Goal: Task Accomplishment & Management: Use online tool/utility

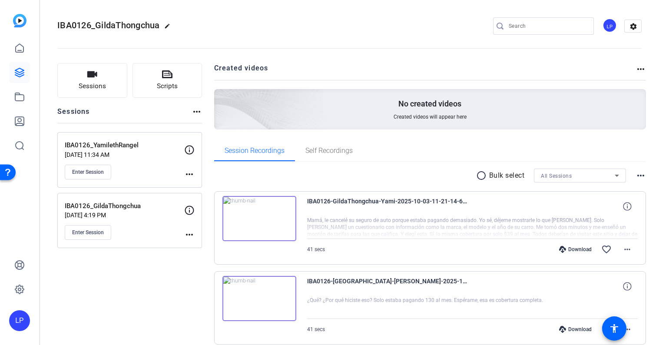
click at [23, 75] on icon at bounding box center [19, 72] width 9 height 9
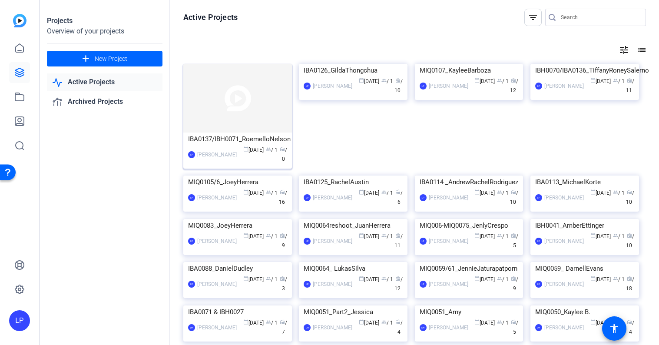
click at [240, 101] on img at bounding box center [237, 98] width 109 height 69
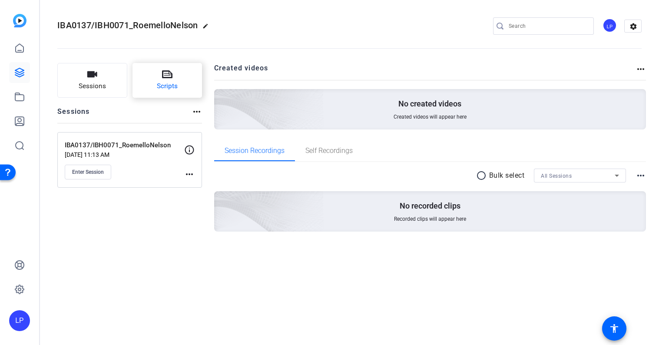
click at [161, 89] on span "Scripts" at bounding box center [167, 86] width 21 height 10
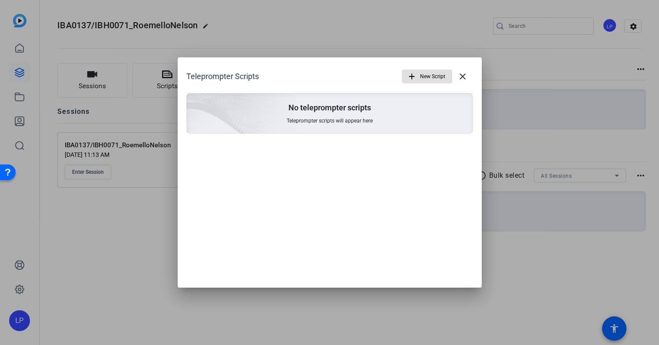
click at [427, 72] on span "New Script" at bounding box center [432, 76] width 25 height 17
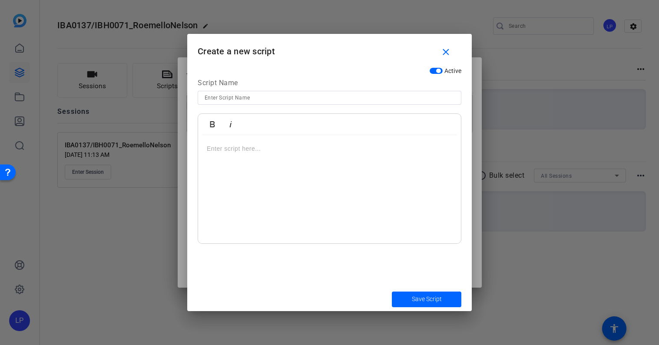
click at [251, 150] on p at bounding box center [329, 149] width 245 height 10
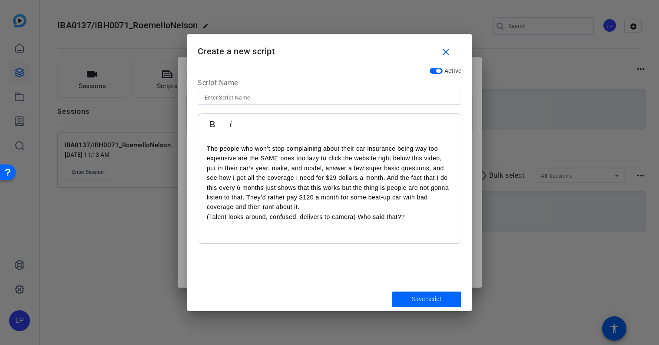
click at [335, 204] on p "The people who won’t stop complaining about their car insurance being way too e…" at bounding box center [329, 178] width 245 height 68
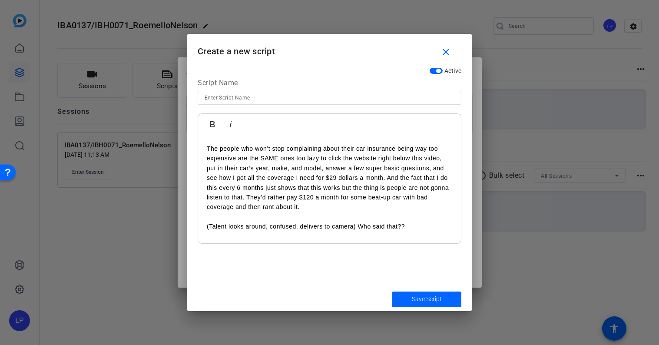
click at [206, 145] on div "The people who won’t stop complaining about their car insurance being way too e…" at bounding box center [329, 189] width 263 height 109
click at [214, 140] on div "The people who won’t stop complaining about their car insurance being way too e…" at bounding box center [329, 189] width 263 height 109
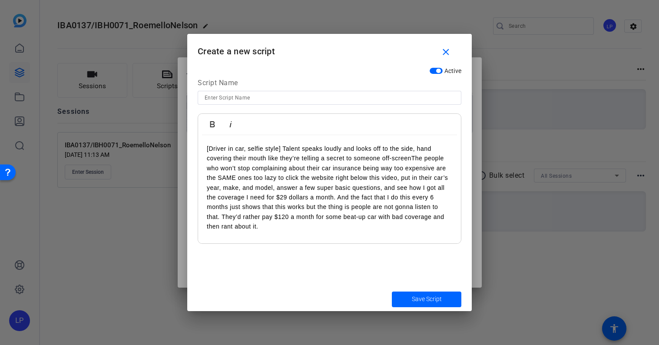
click at [285, 147] on p "[Driver in car, selfie style] Talent speaks loudly and looks off to the side, h…" at bounding box center [329, 188] width 245 height 88
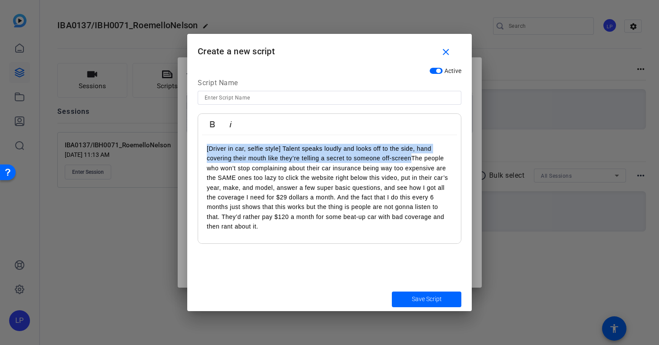
drag, startPoint x: 412, startPoint y: 158, endPoint x: 200, endPoint y: 145, distance: 212.4
click at [200, 145] on div "[Driver in car, selfie style] Talent speaks loudly and looks off to the side, h…" at bounding box center [329, 197] width 263 height 124
click at [233, 124] on icon "button" at bounding box center [230, 124] width 10 height 10
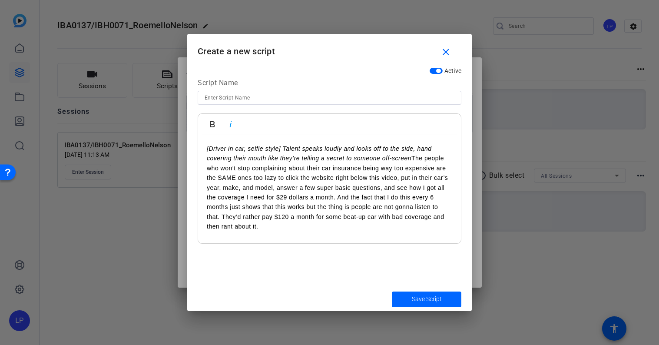
click at [411, 157] on p "[Driver in car, selfie style] Talent speaks loudly and looks off to the side, h…" at bounding box center [329, 188] width 245 height 88
click at [349, 147] on em "[Driver in car, selfie style] Talent speaks loudly and looks off to the side, h…" at bounding box center [319, 153] width 225 height 17
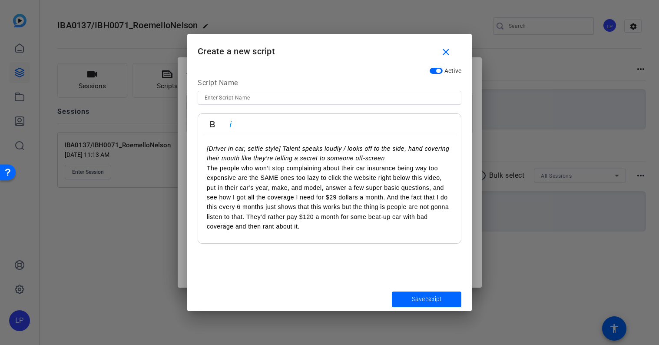
click at [403, 156] on p "[Driver in car, selfie style] Talent speaks loudly / looks off to the side, han…" at bounding box center [329, 154] width 245 height 20
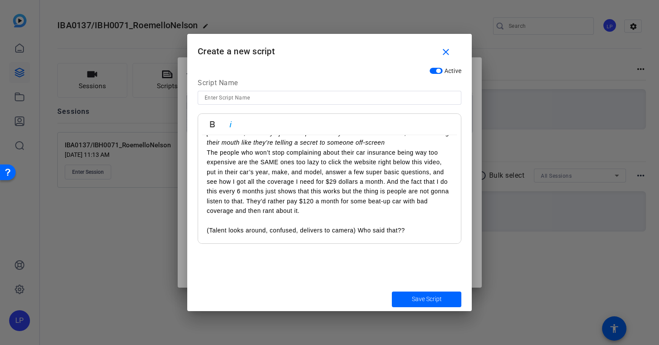
click at [294, 218] on p at bounding box center [329, 221] width 245 height 10
drag, startPoint x: 359, startPoint y: 233, endPoint x: 189, endPoint y: 228, distance: 169.5
click at [189, 228] on div "Active Script Name Bold Italic [Driver in car, selfie style] Talent speaks loud…" at bounding box center [329, 175] width 285 height 224
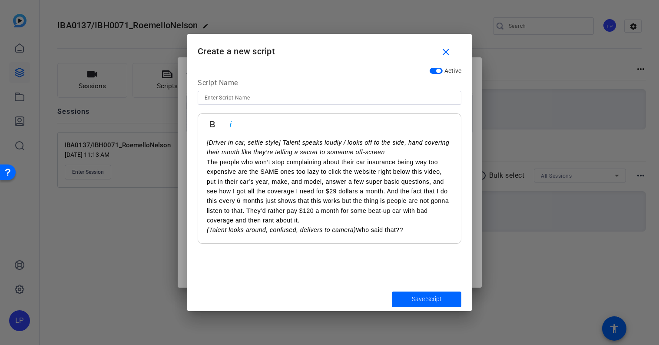
click at [360, 232] on p "(Talent looks around, confused, delivers to camera) Who said that??" at bounding box center [329, 230] width 245 height 10
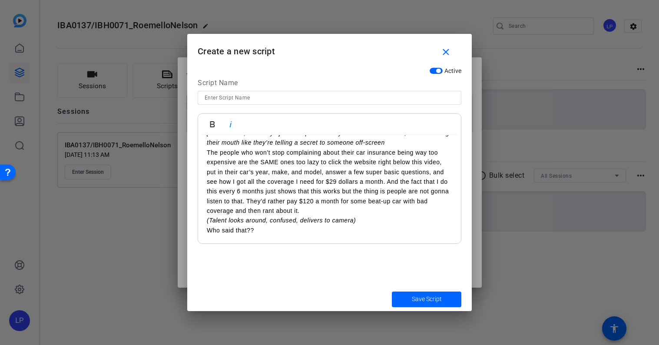
click at [264, 100] on input at bounding box center [330, 98] width 250 height 10
type input "Auto Version"
click at [428, 297] on span "Save Script" at bounding box center [427, 299] width 30 height 9
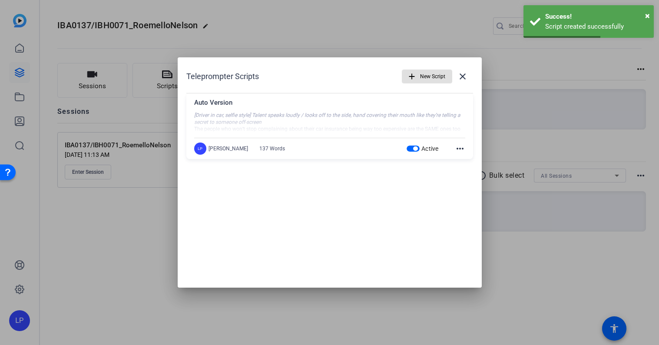
click at [420, 76] on span "New Script" at bounding box center [432, 76] width 25 height 17
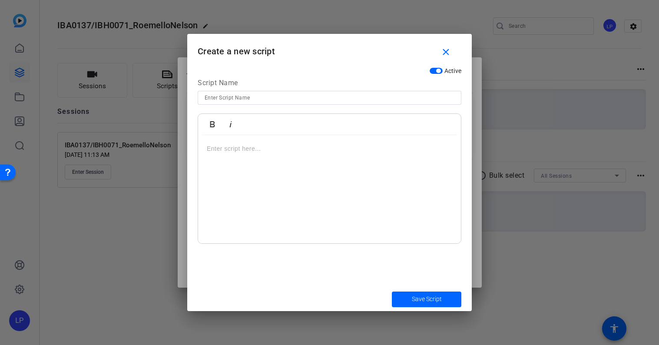
click at [249, 149] on p at bounding box center [329, 149] width 245 height 10
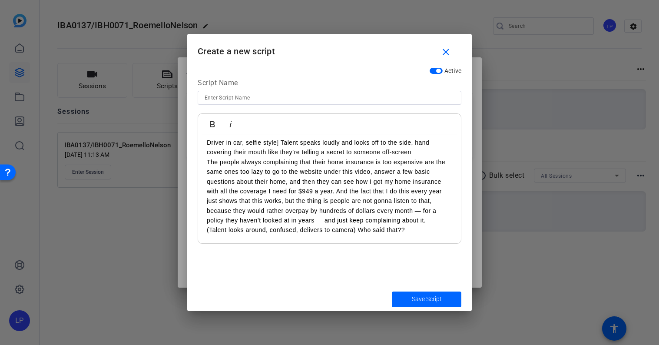
scroll to position [0, 0]
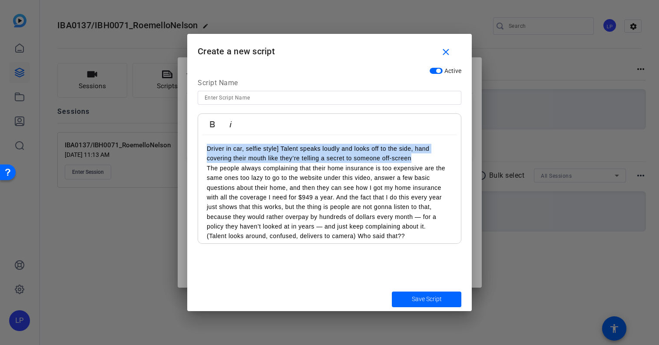
drag, startPoint x: 421, startPoint y: 158, endPoint x: 193, endPoint y: 145, distance: 228.5
click at [193, 145] on div "Active Script Name Bold Italic Driver in car, selfie style] Talent speaks loudl…" at bounding box center [329, 175] width 285 height 224
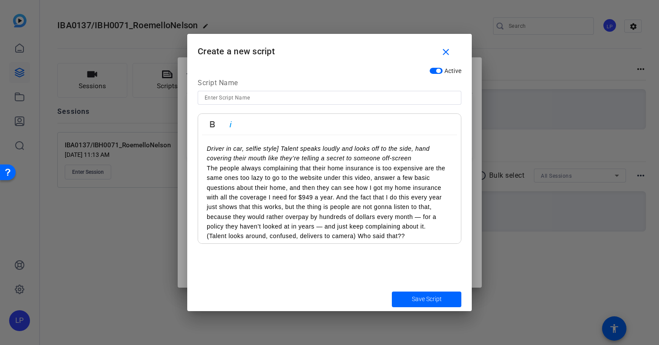
click at [325, 166] on p "The people always complaining that their home insurance is too expensive are th…" at bounding box center [329, 197] width 245 height 68
click at [207, 149] on em "Driver in car, selfie style] Talent speaks loudly and looks off to the side, ha…" at bounding box center [318, 153] width 223 height 17
click at [207, 169] on p "The people always complaining that their home insurance is too expensive are th…" at bounding box center [329, 197] width 245 height 68
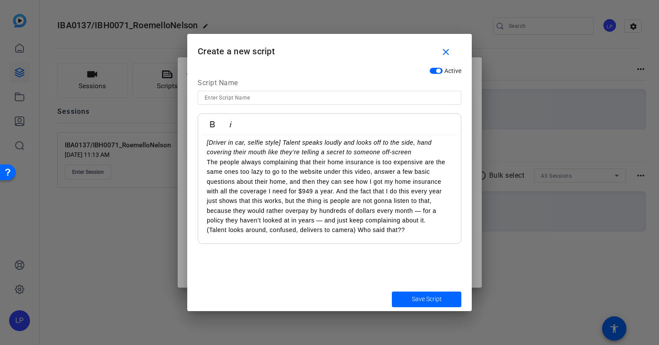
click at [359, 229] on p "(Talent looks around, confused, delivers to camera) Who said that??" at bounding box center [329, 230] width 245 height 10
drag, startPoint x: 359, startPoint y: 231, endPoint x: 189, endPoint y: 230, distance: 170.3
click at [189, 230] on div "Active Script Name Bold Italic [Driver in car, selfie style] Talent speaks loud…" at bounding box center [329, 175] width 285 height 224
click at [228, 95] on input at bounding box center [330, 98] width 250 height 10
type input "Home Version 1"
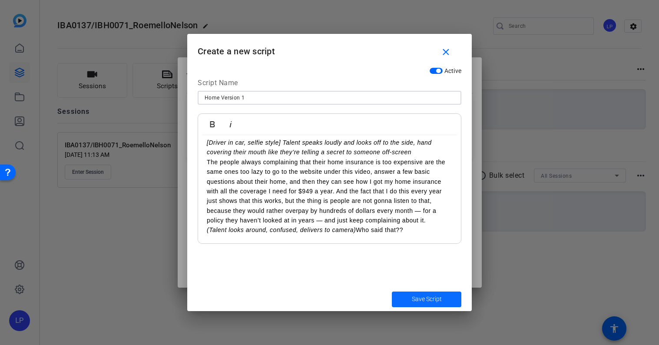
click at [415, 301] on span "Save Script" at bounding box center [427, 299] width 30 height 9
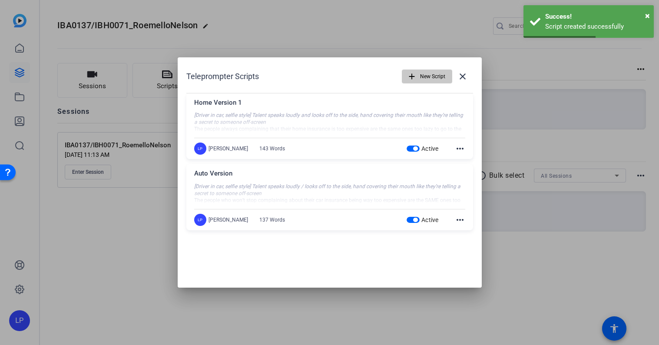
click at [424, 73] on span "New Script" at bounding box center [432, 76] width 25 height 17
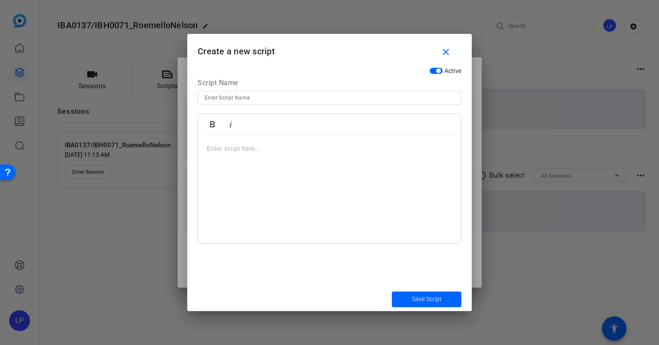
click at [244, 147] on p at bounding box center [329, 149] width 245 height 10
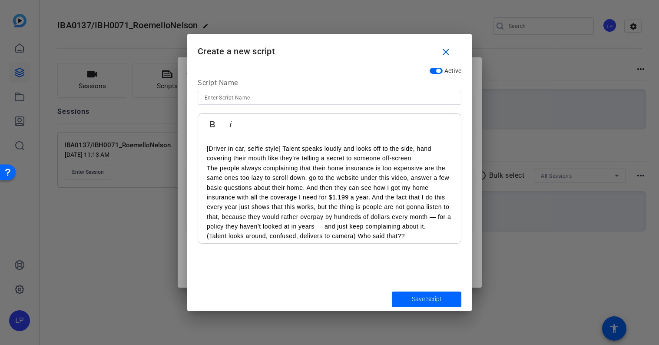
click at [225, 102] on input at bounding box center [330, 98] width 250 height 10
type input "Home version 2"
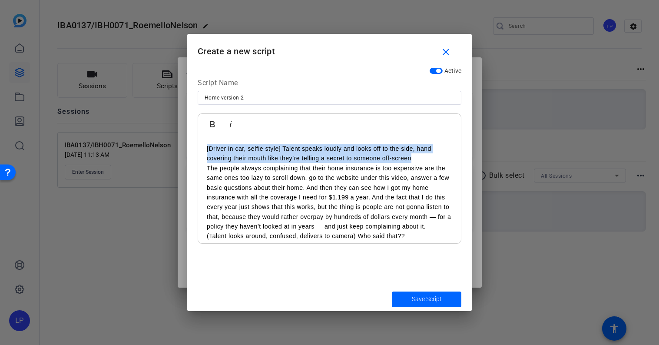
drag, startPoint x: 422, startPoint y: 158, endPoint x: 210, endPoint y: 141, distance: 212.3
click at [210, 141] on div "[Driver in car, selfie style] Talent speaks loudly and looks off to the side, h…" at bounding box center [329, 192] width 263 height 115
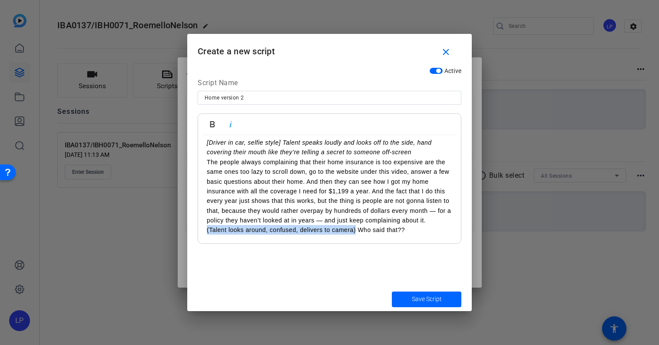
drag, startPoint x: 356, startPoint y: 230, endPoint x: 125, endPoint y: 230, distance: 231.1
click at [125, 230] on div "Teleprompter Scripts add New Script close Home Version 1 [Driver in car, selfie…" at bounding box center [329, 172] width 659 height 345
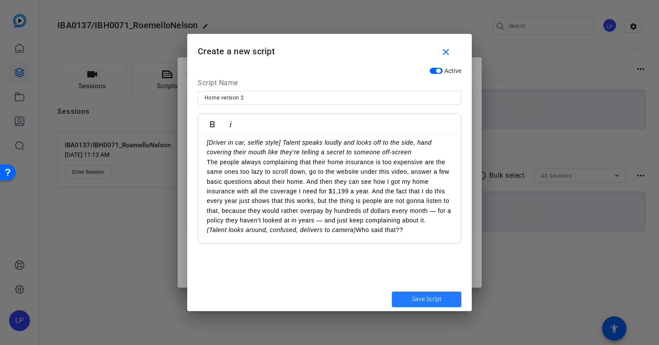
click at [429, 296] on span "Save Script" at bounding box center [427, 299] width 30 height 9
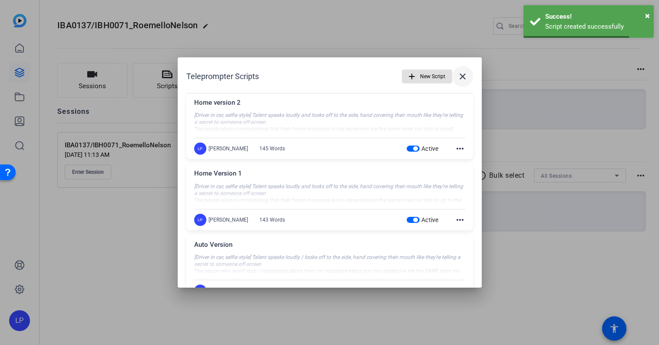
click at [466, 76] on mat-icon "close" at bounding box center [463, 76] width 10 height 10
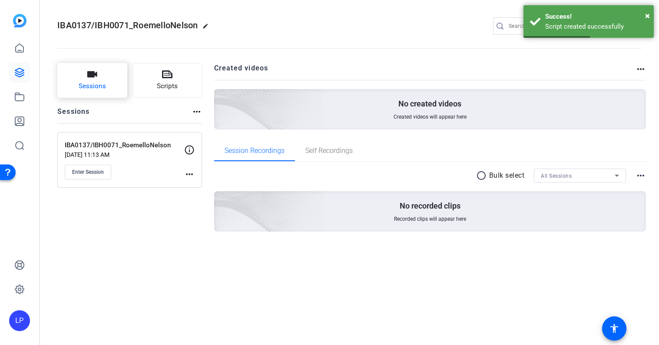
click at [104, 87] on span "Sessions" at bounding box center [92, 86] width 27 height 10
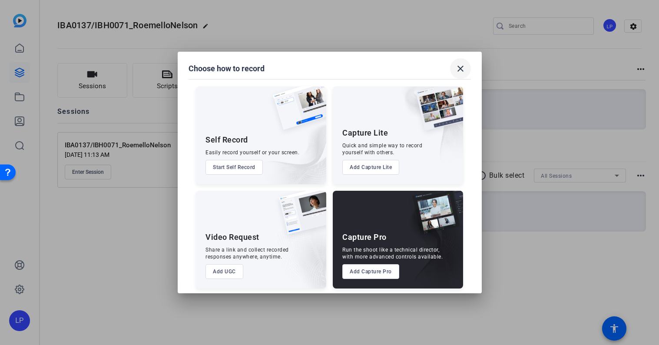
click at [460, 64] on mat-icon "close" at bounding box center [460, 68] width 10 height 10
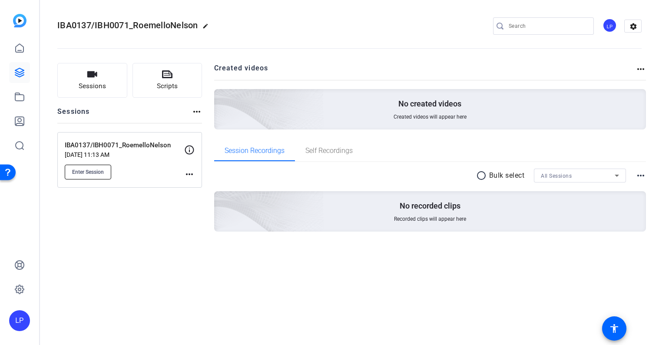
click at [97, 173] on span "Enter Session" at bounding box center [88, 172] width 32 height 7
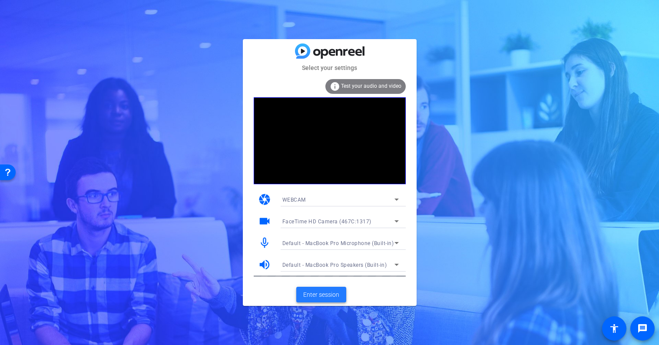
click at [322, 297] on span "Enter session" at bounding box center [321, 294] width 36 height 9
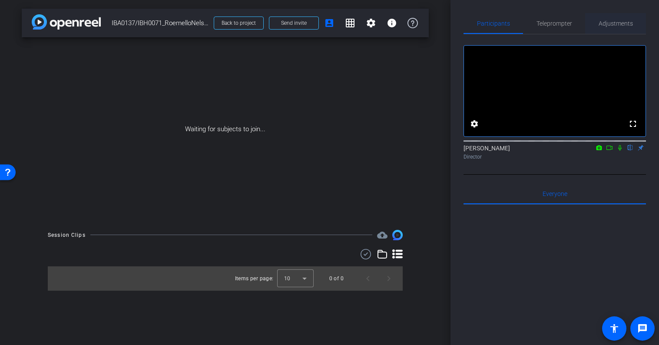
click at [626, 25] on span "Adjustments" at bounding box center [616, 23] width 34 height 6
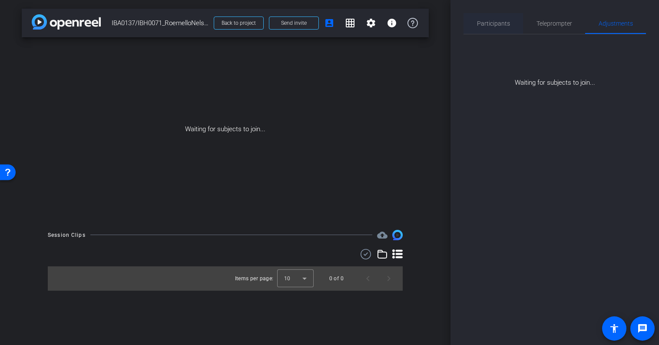
click at [494, 26] on span "Participants" at bounding box center [493, 23] width 33 height 6
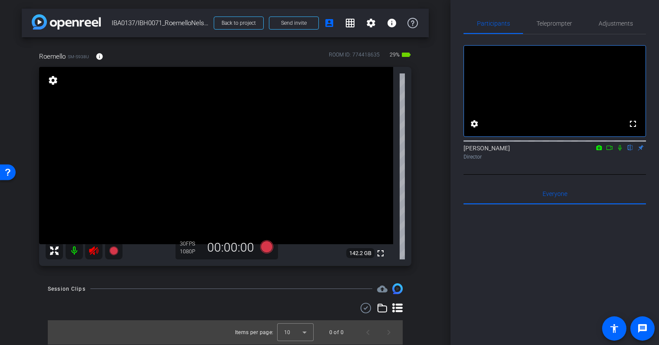
click at [93, 252] on icon at bounding box center [94, 250] width 10 height 10
click at [619, 26] on span "Adjustments" at bounding box center [616, 23] width 34 height 6
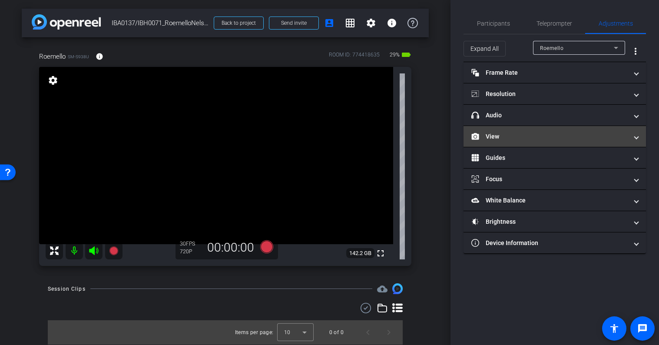
click at [494, 134] on mat-panel-title "View" at bounding box center [549, 136] width 156 height 9
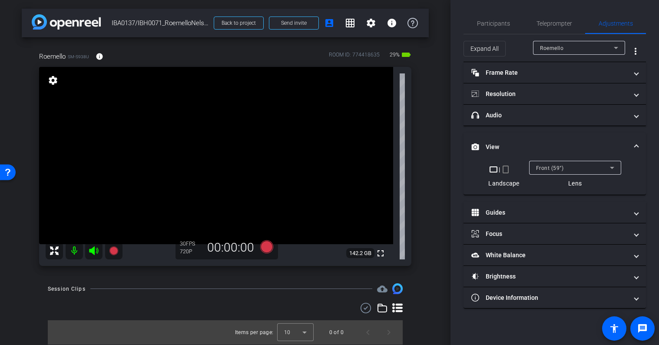
click at [507, 170] on mat-icon "crop_portrait" at bounding box center [506, 169] width 10 height 10
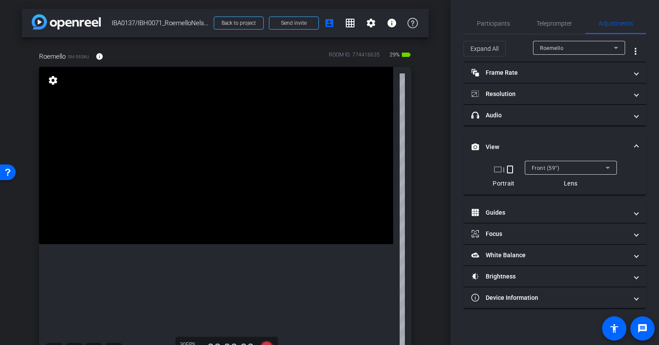
click at [568, 163] on div "Front (59°)" at bounding box center [569, 167] width 74 height 11
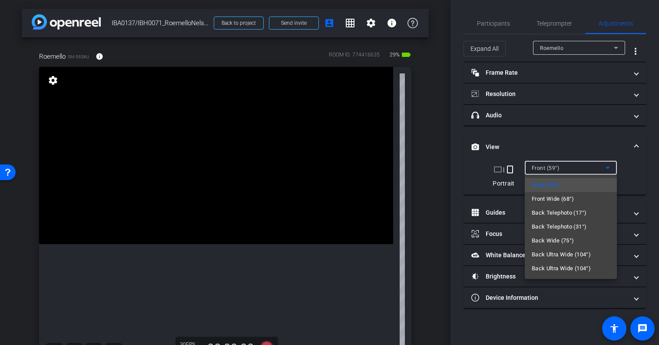
click at [569, 143] on div at bounding box center [329, 172] width 659 height 345
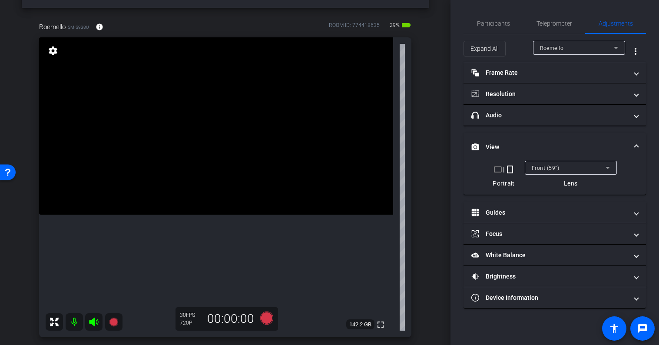
scroll to position [29, 0]
click at [517, 143] on mat-panel-title "View" at bounding box center [549, 147] width 156 height 9
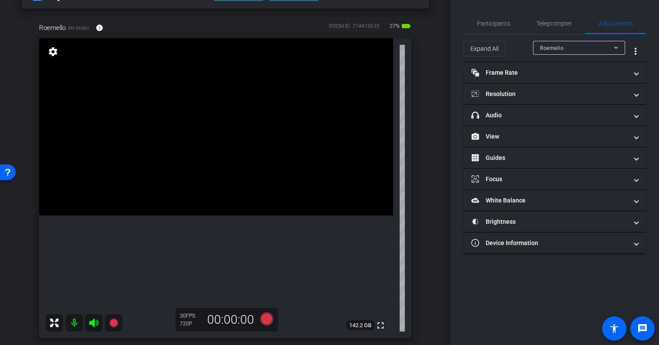
click at [533, 267] on div "Participants Teleprompter Adjustments settings Layn Pieratt flip Director Every…" at bounding box center [555, 172] width 209 height 345
click at [518, 279] on div "Participants Teleprompter Adjustments settings Layn Pieratt flip Director Every…" at bounding box center [555, 172] width 209 height 345
click at [522, 270] on div "Participants Teleprompter Adjustments settings Layn Pieratt flip Director Every…" at bounding box center [555, 172] width 209 height 345
click at [552, 23] on span "Teleprompter" at bounding box center [555, 23] width 36 height 6
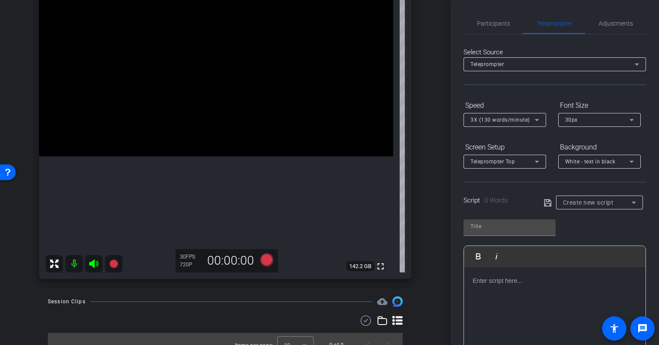
scroll to position [91, 0]
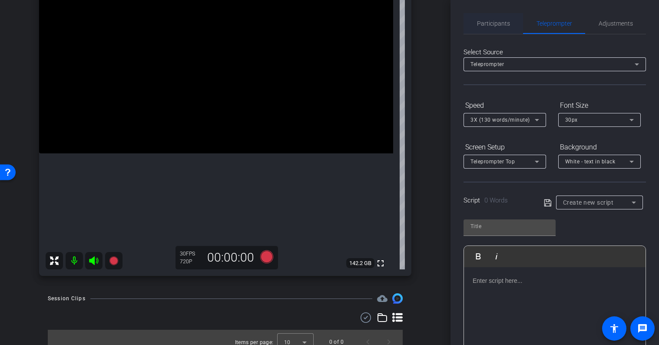
click at [502, 24] on span "Participants" at bounding box center [493, 23] width 33 height 6
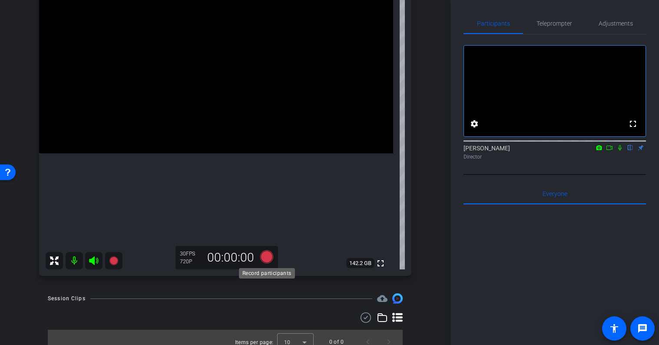
click at [265, 259] on icon at bounding box center [266, 256] width 13 height 13
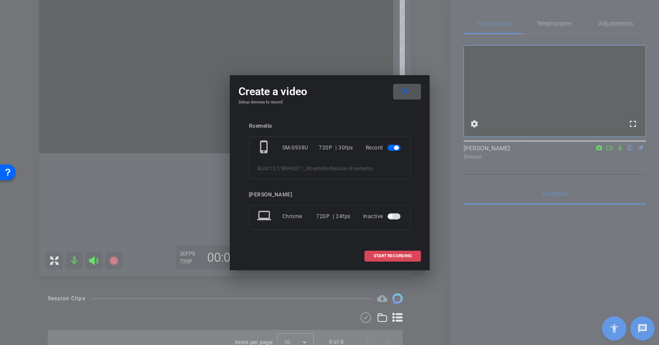
click at [387, 257] on span "START RECORDING" at bounding box center [393, 256] width 38 height 4
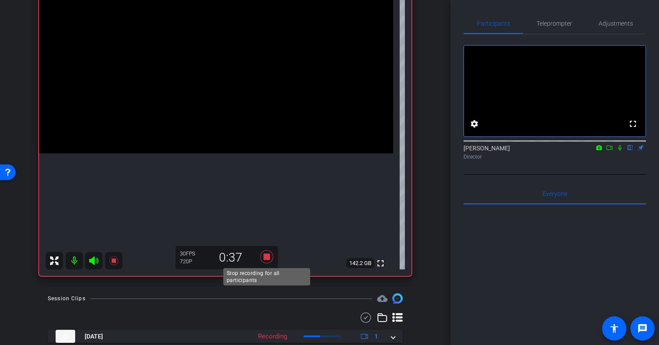
click at [267, 256] on icon at bounding box center [266, 256] width 13 height 13
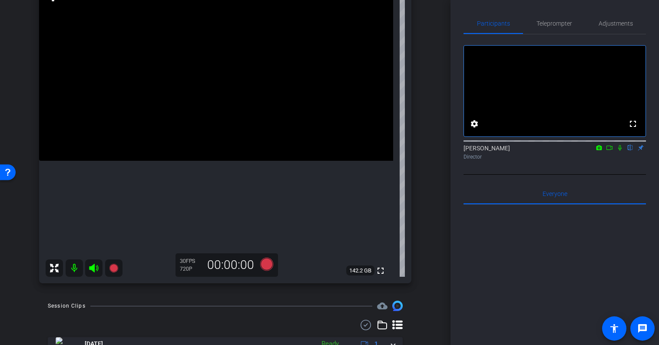
scroll to position [83, 0]
click at [313, 293] on div "arrow_back IBA0137/IBH0071_RoemelloNelson Back to project Send invite account_b…" at bounding box center [225, 172] width 451 height 345
click at [267, 268] on icon at bounding box center [266, 265] width 13 height 13
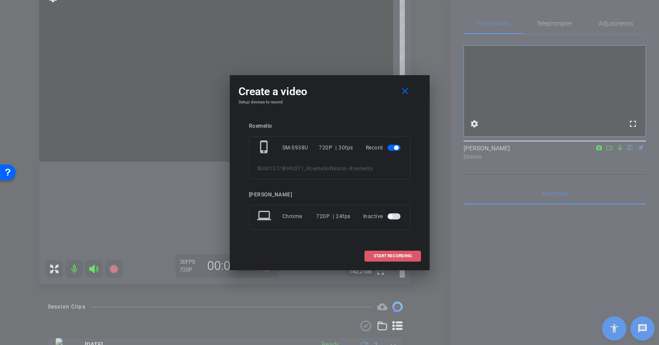
click at [394, 249] on span at bounding box center [393, 255] width 56 height 21
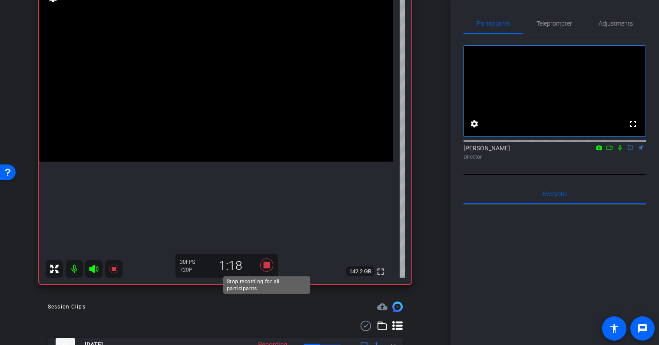
click at [264, 267] on icon at bounding box center [266, 265] width 13 height 13
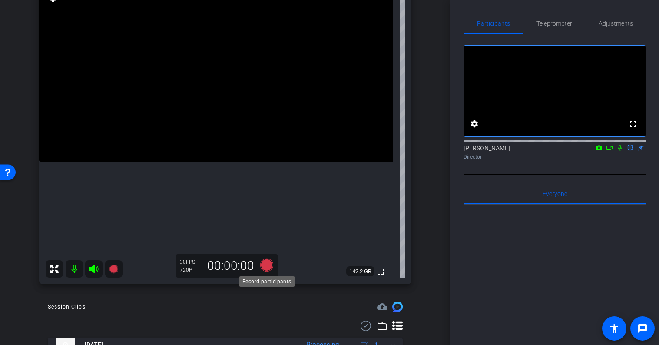
click at [265, 266] on icon at bounding box center [266, 265] width 13 height 13
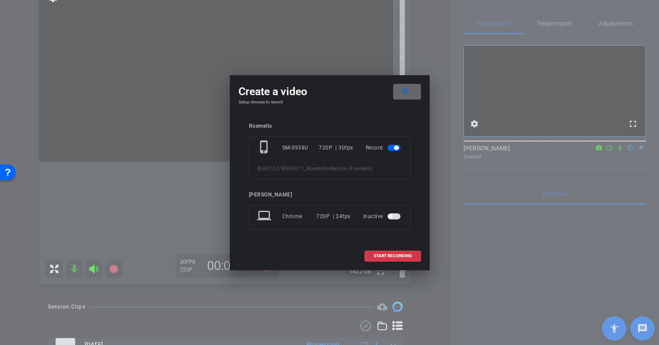
click at [408, 95] on mat-icon "close" at bounding box center [405, 91] width 11 height 11
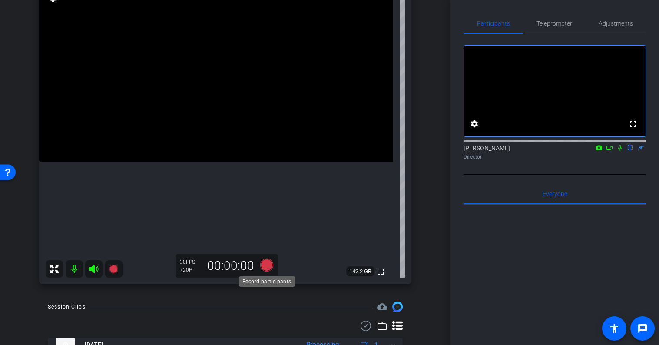
click at [267, 268] on icon at bounding box center [266, 265] width 13 height 13
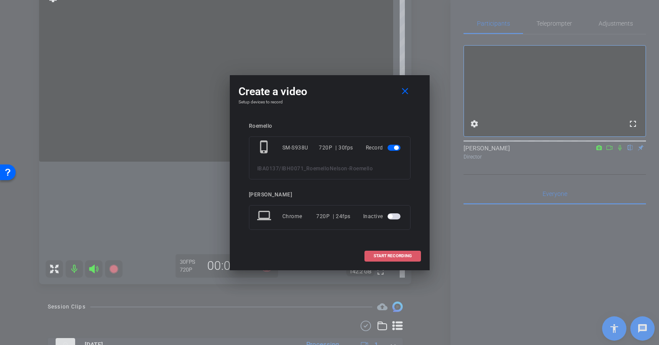
click at [397, 254] on span "START RECORDING" at bounding box center [393, 256] width 38 height 4
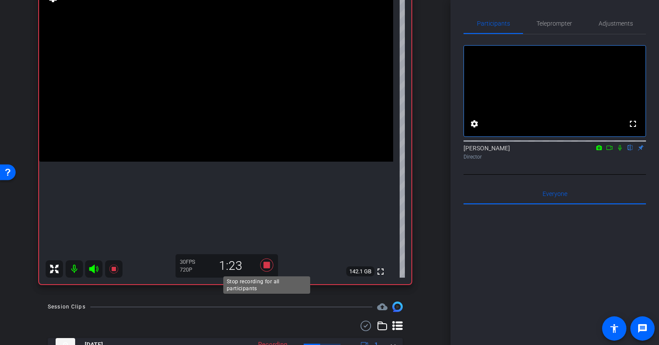
click at [267, 266] on icon at bounding box center [266, 265] width 13 height 13
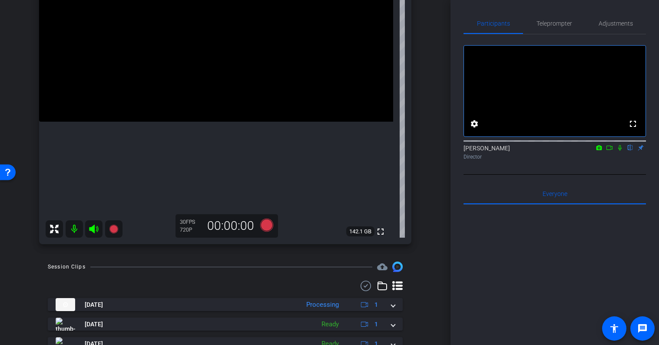
scroll to position [123, 0]
click at [458, 252] on div "Participants Teleprompter Adjustments fullscreen settings Layn Pieratt flip Dir…" at bounding box center [555, 172] width 209 height 345
click at [431, 252] on div "arrow_back IBA0137/IBH0071_RoemelloNelson Back to project Send invite account_b…" at bounding box center [225, 172] width 451 height 345
click at [232, 255] on div "arrow_back IBA0137/IBH0071_RoemelloNelson Back to project Send invite account_b…" at bounding box center [225, 172] width 451 height 345
click at [252, 260] on div "arrow_back IBA0137/IBH0071_RoemelloNelson Back to project Send invite account_b…" at bounding box center [225, 172] width 451 height 345
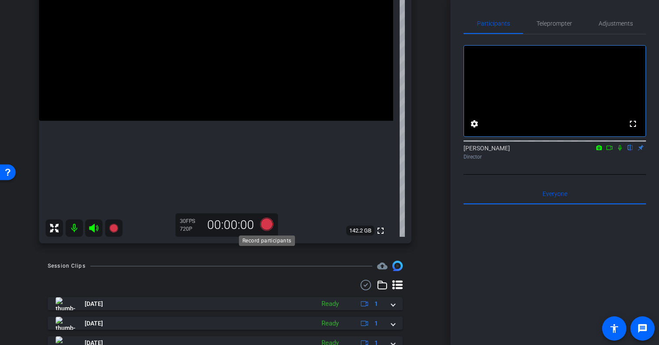
click at [267, 227] on icon at bounding box center [266, 224] width 13 height 13
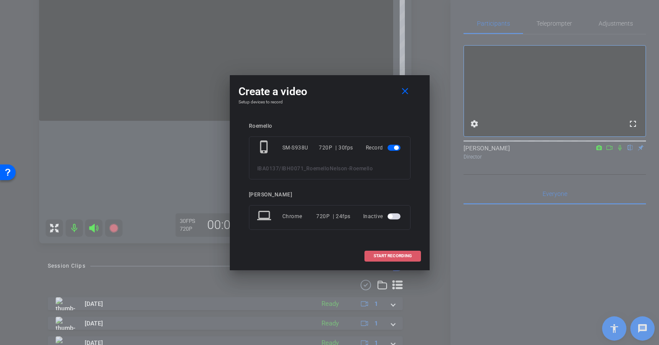
click at [385, 256] on span "START RECORDING" at bounding box center [393, 256] width 38 height 4
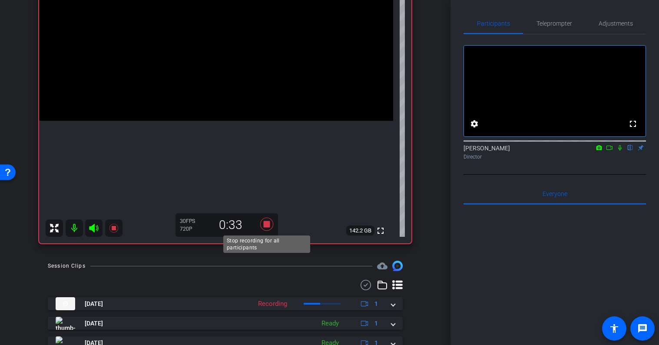
click at [269, 223] on icon at bounding box center [266, 224] width 13 height 13
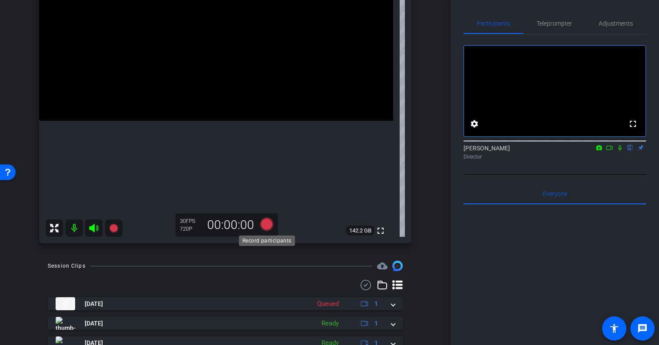
click at [266, 226] on icon at bounding box center [266, 224] width 13 height 13
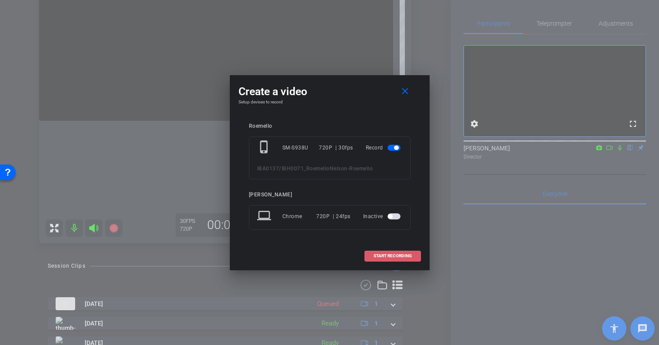
click at [407, 254] on span "START RECORDING" at bounding box center [393, 256] width 38 height 4
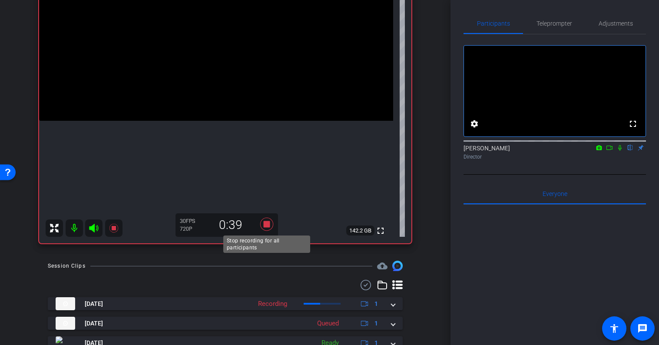
click at [268, 224] on icon at bounding box center [266, 224] width 13 height 13
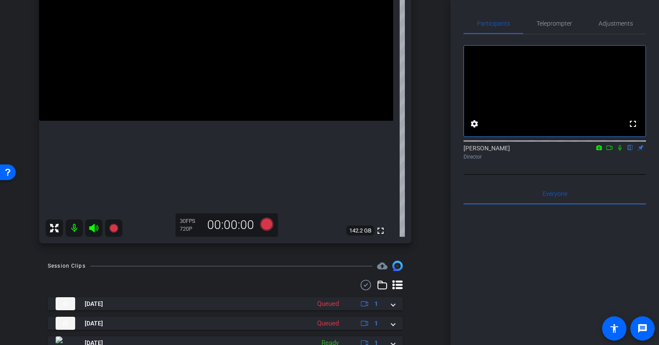
click at [242, 258] on div "arrow_back IBA0137/IBH0071_RoemelloNelson Back to project Send invite account_b…" at bounding box center [225, 172] width 451 height 345
click at [271, 226] on icon at bounding box center [266, 224] width 13 height 13
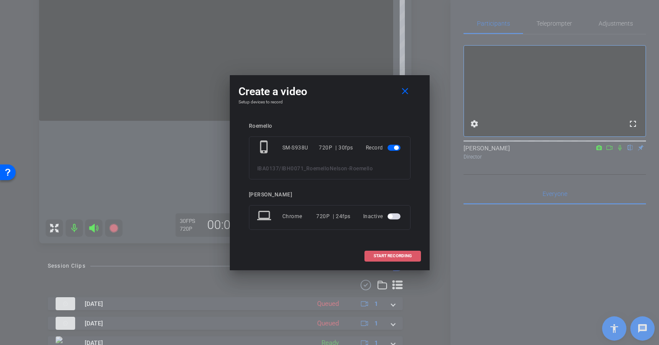
click at [390, 250] on span at bounding box center [393, 255] width 56 height 21
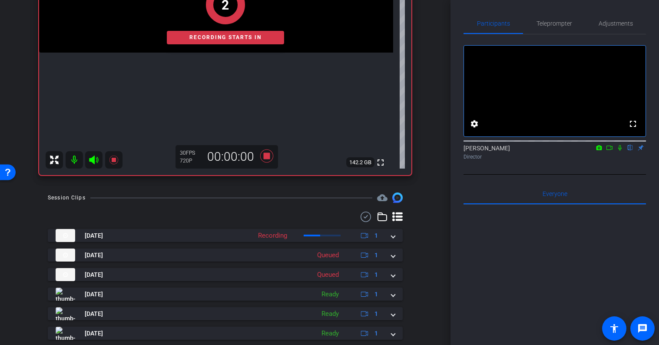
scroll to position [192, 0]
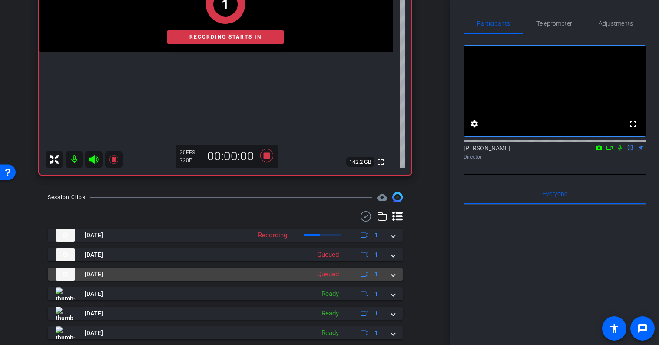
click at [395, 276] on span at bounding box center [392, 274] width 3 height 9
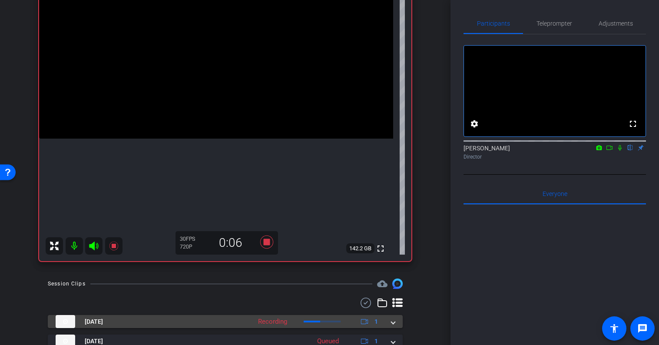
scroll to position [93, 0]
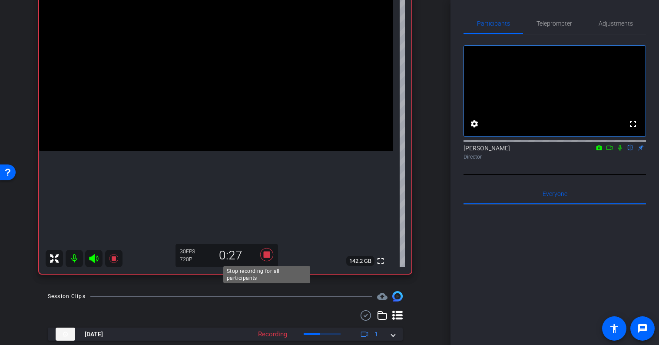
click at [265, 256] on icon at bounding box center [266, 254] width 13 height 13
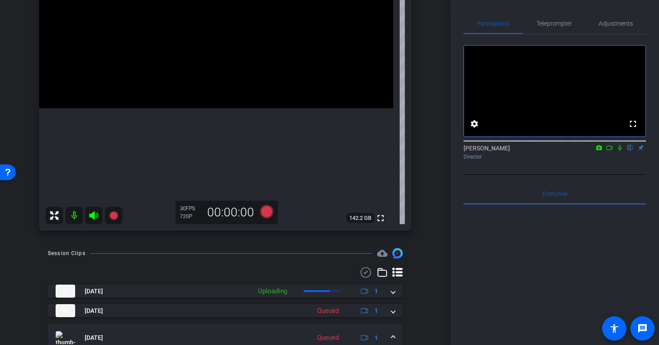
scroll to position [133, 0]
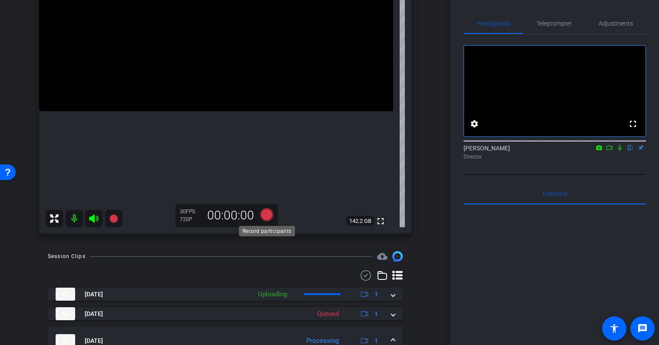
click at [266, 218] on icon at bounding box center [266, 214] width 13 height 13
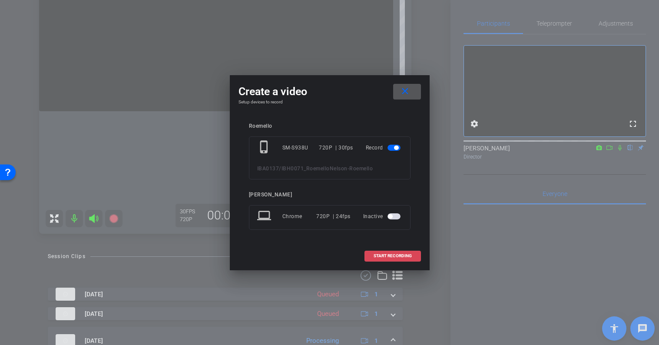
click at [402, 259] on span at bounding box center [393, 255] width 56 height 21
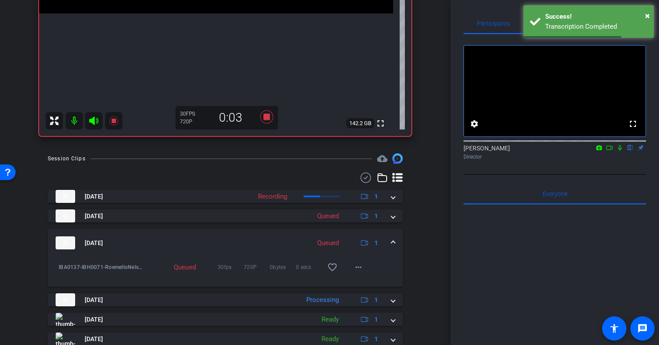
scroll to position [231, 0]
click at [392, 238] on span at bounding box center [392, 242] width 3 height 9
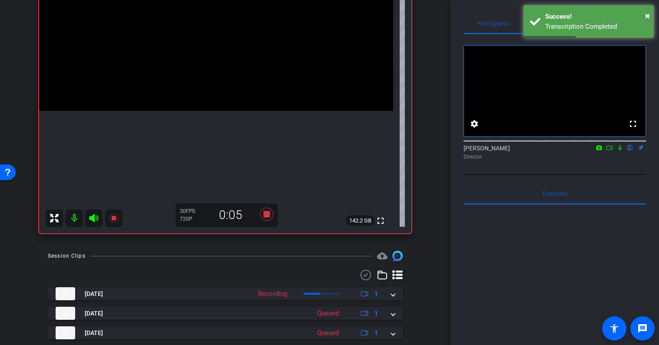
scroll to position [117, 0]
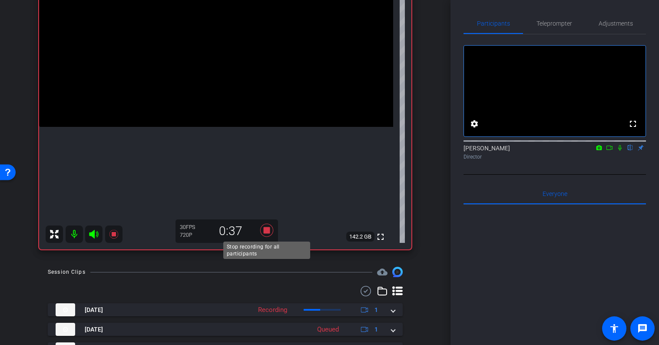
click at [268, 232] on icon at bounding box center [266, 230] width 13 height 13
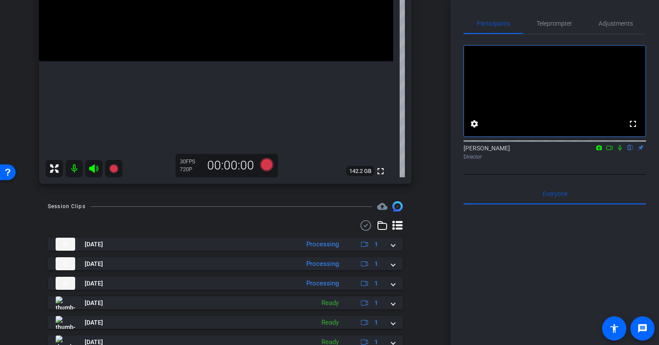
scroll to position [237, 0]
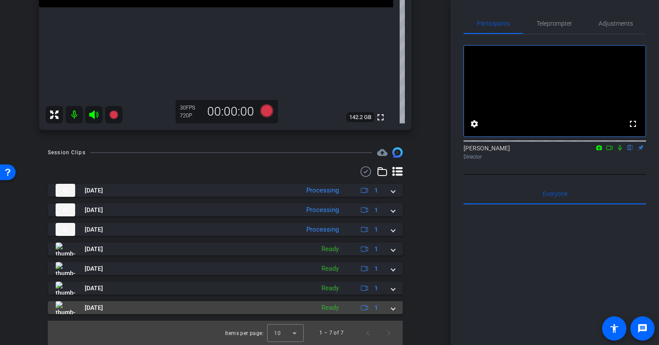
click at [392, 310] on span at bounding box center [392, 307] width 3 height 9
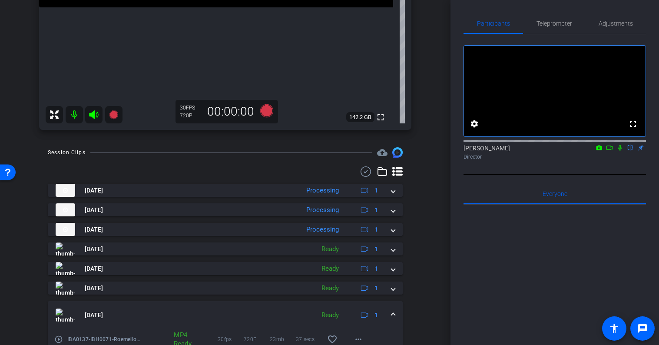
click at [393, 310] on mat-expansion-panel-header "Oct 6, 2025 Ready 1" at bounding box center [225, 315] width 355 height 28
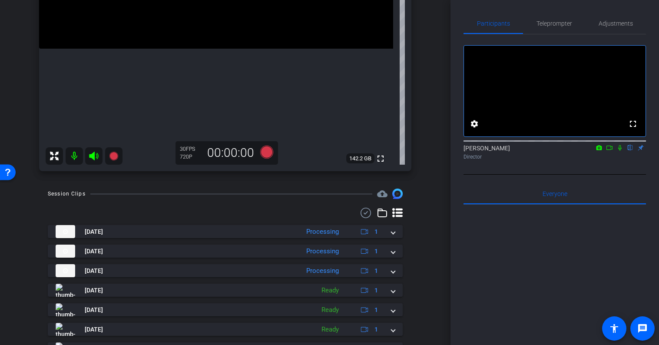
scroll to position [169, 0]
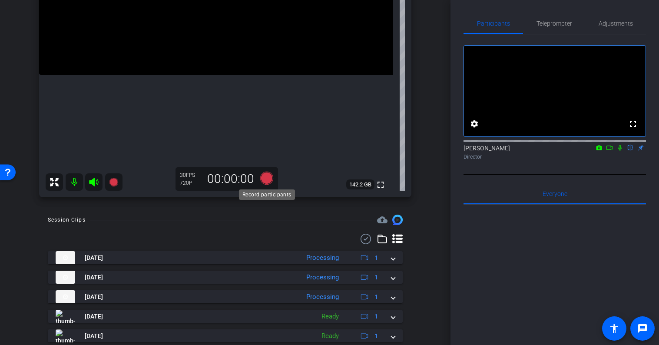
click at [266, 178] on icon at bounding box center [266, 178] width 13 height 13
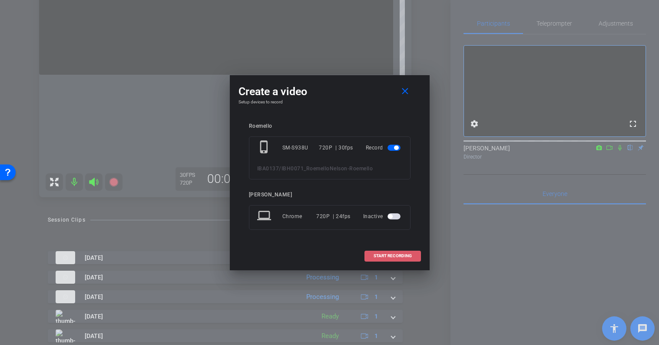
click at [404, 258] on span "START RECORDING" at bounding box center [393, 256] width 38 height 4
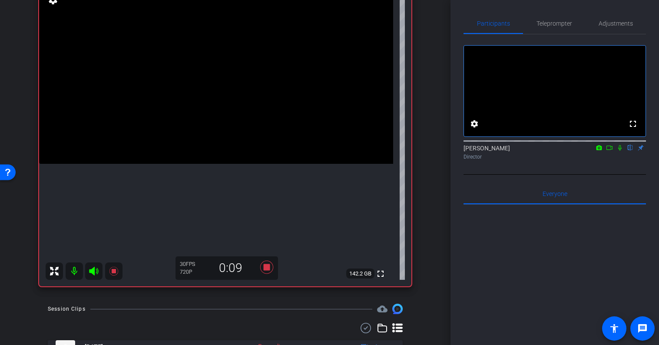
scroll to position [89, 0]
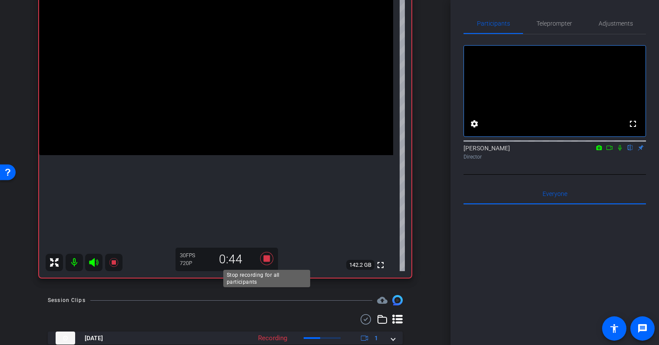
click at [266, 257] on icon at bounding box center [266, 258] width 13 height 13
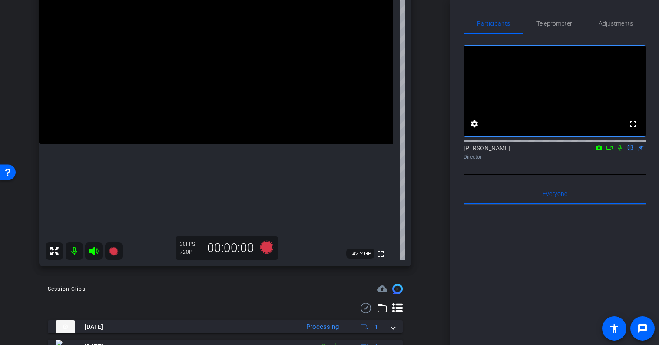
scroll to position [102, 0]
click at [282, 270] on div "Roemello SM-S938U info ROOM ID: 774418635 23% battery_std fullscreen settings 1…" at bounding box center [225, 105] width 407 height 338
click at [265, 248] on icon at bounding box center [266, 245] width 13 height 13
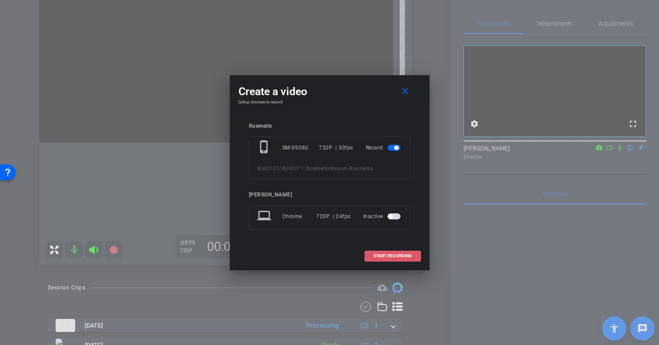
click at [386, 257] on span "START RECORDING" at bounding box center [393, 256] width 38 height 4
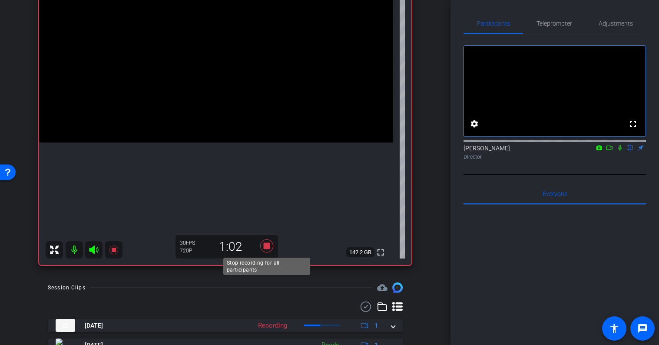
click at [264, 247] on icon at bounding box center [266, 245] width 13 height 13
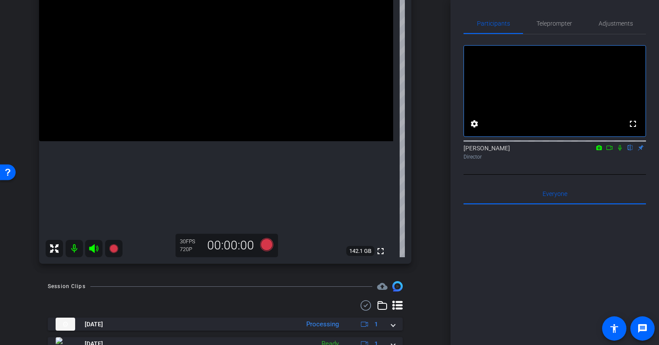
scroll to position [103, 0]
click at [264, 247] on icon at bounding box center [266, 245] width 13 height 13
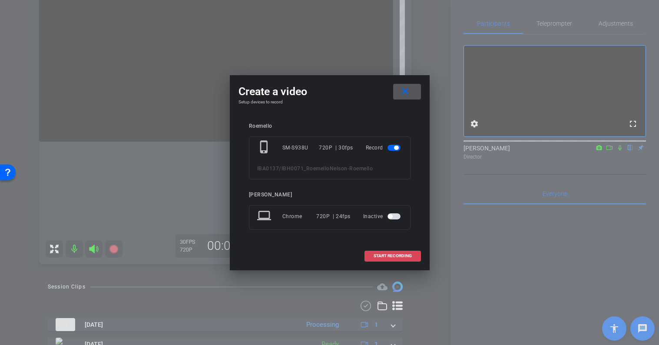
click at [400, 258] on span "START RECORDING" at bounding box center [393, 256] width 38 height 4
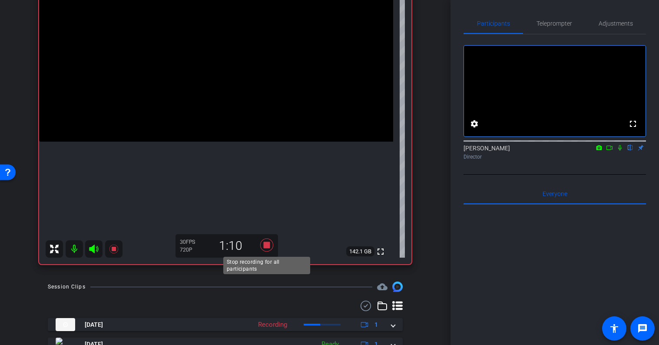
click at [268, 246] on icon at bounding box center [266, 245] width 13 height 13
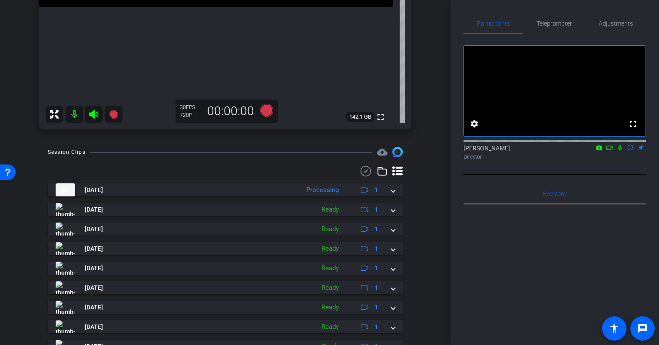
scroll to position [295, 0]
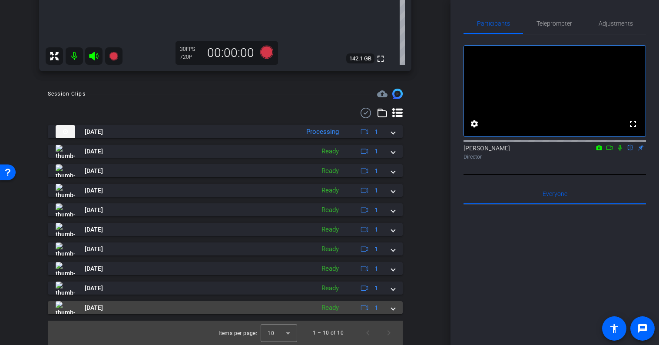
click at [391, 309] on span at bounding box center [392, 307] width 3 height 9
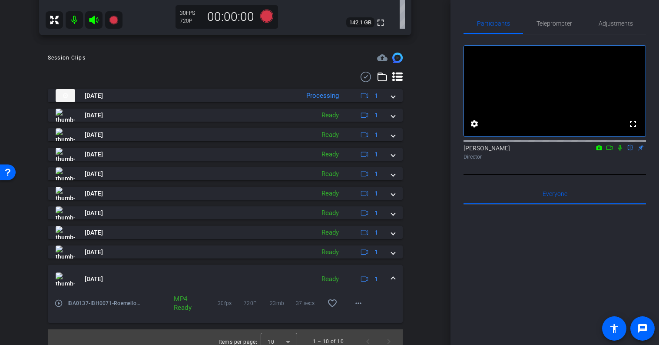
scroll to position [335, 0]
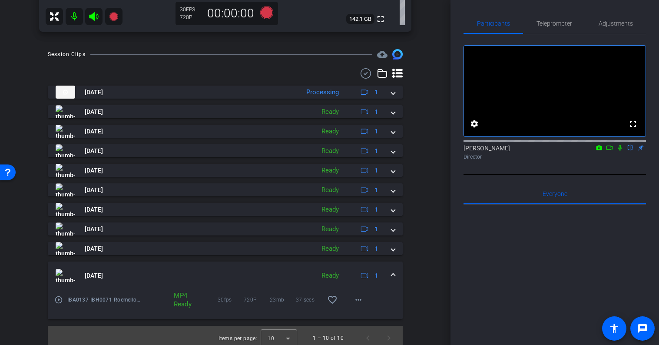
click at [59, 299] on mat-icon "play_circle_outline" at bounding box center [58, 299] width 9 height 9
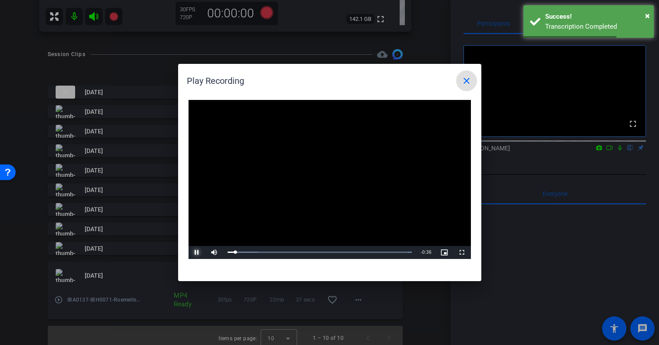
click at [194, 252] on span "Video Player" at bounding box center [197, 252] width 17 height 0
click at [468, 80] on mat-icon "close" at bounding box center [466, 81] width 10 height 10
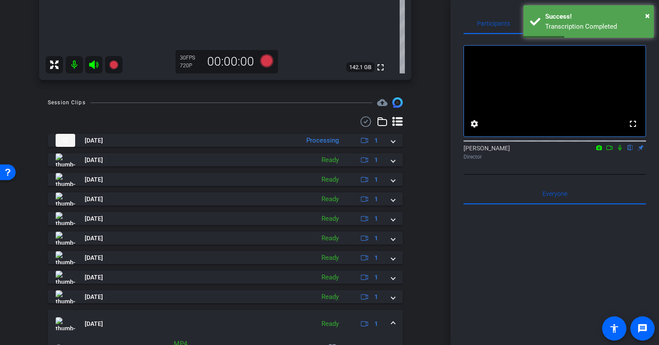
scroll to position [292, 0]
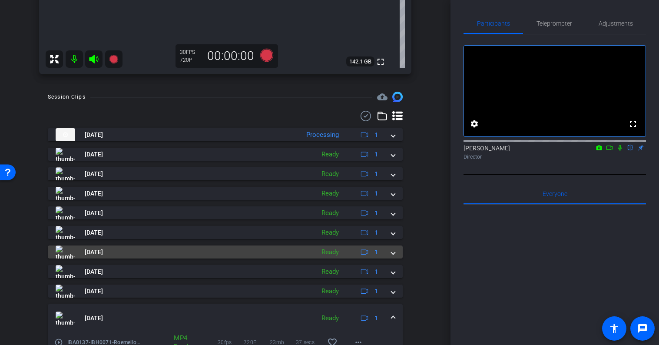
click at [55, 254] on mat-expansion-panel-header "Oct 6, 2025 Ready 1" at bounding box center [225, 251] width 355 height 13
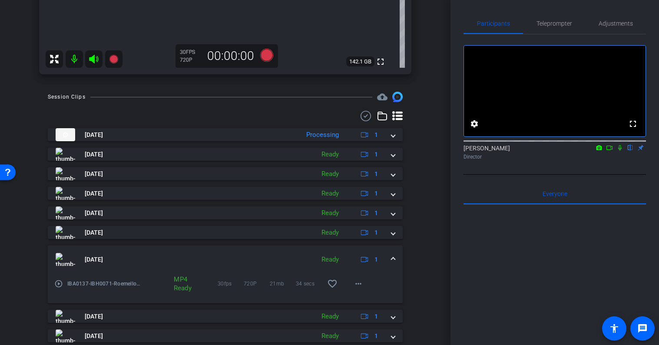
click at [60, 285] on mat-icon "play_circle_outline" at bounding box center [58, 283] width 9 height 9
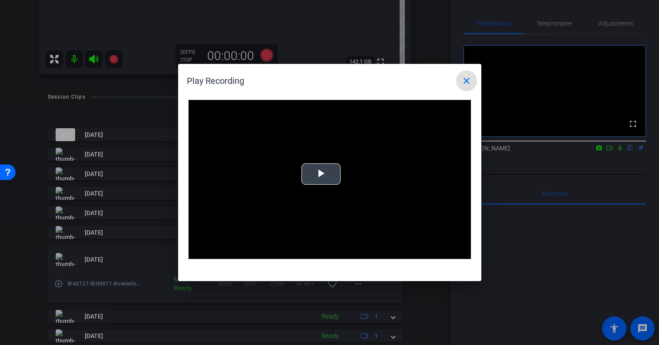
click at [322, 172] on div "Video Player is loading. Play Video Play Mute Current Time 0:00 / Duration -:- …" at bounding box center [330, 179] width 282 height 159
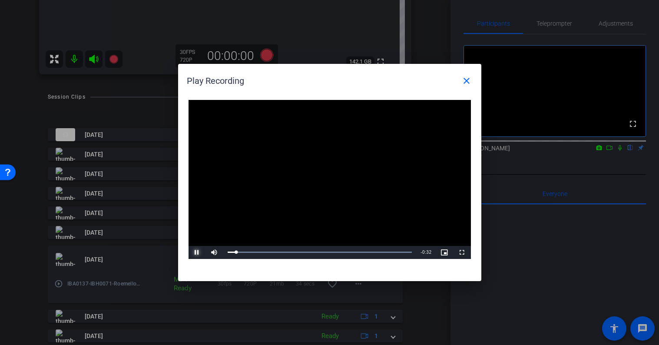
click at [198, 252] on span "Video Player" at bounding box center [197, 252] width 17 height 0
click at [460, 83] on span at bounding box center [466, 80] width 21 height 21
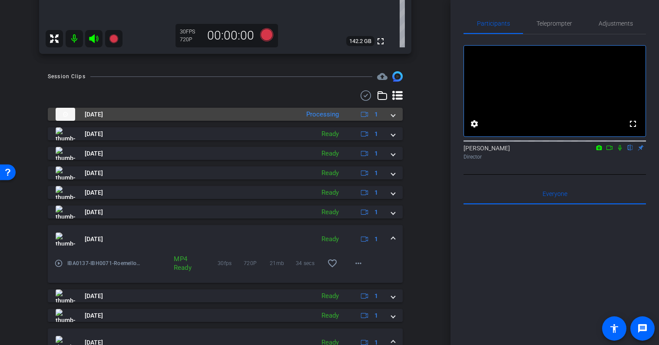
scroll to position [314, 0]
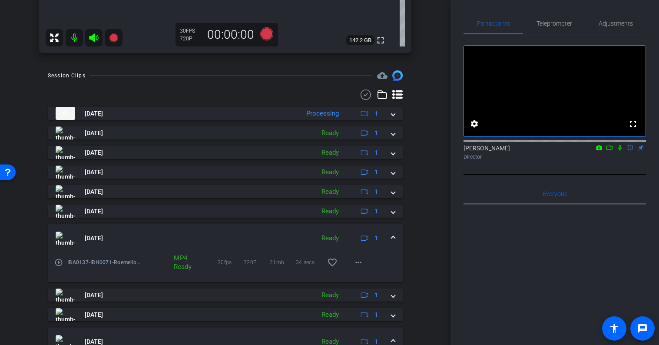
click at [392, 239] on span at bounding box center [392, 238] width 3 height 9
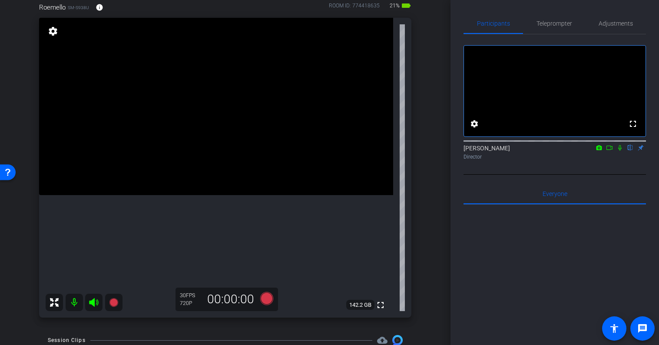
scroll to position [49, 0]
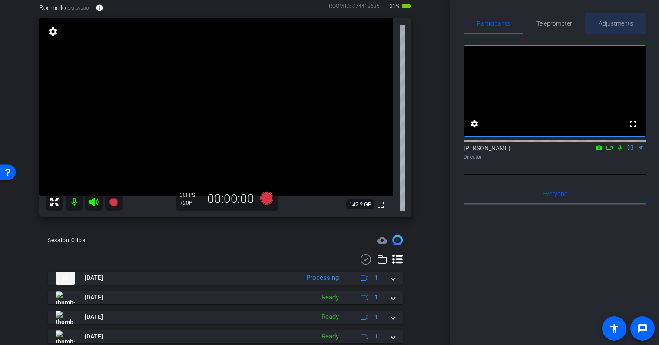
click at [613, 28] on span "Adjustments" at bounding box center [616, 23] width 34 height 21
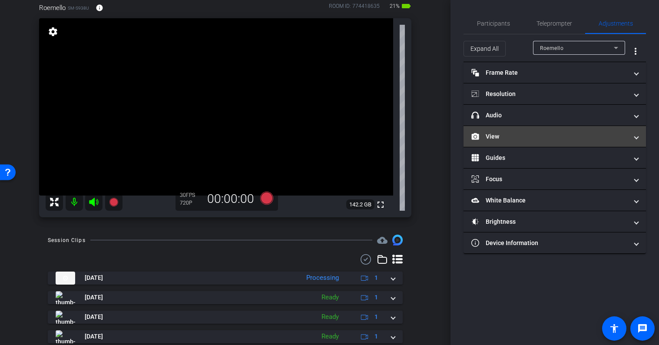
click at [520, 138] on mat-panel-title "View" at bounding box center [549, 136] width 156 height 9
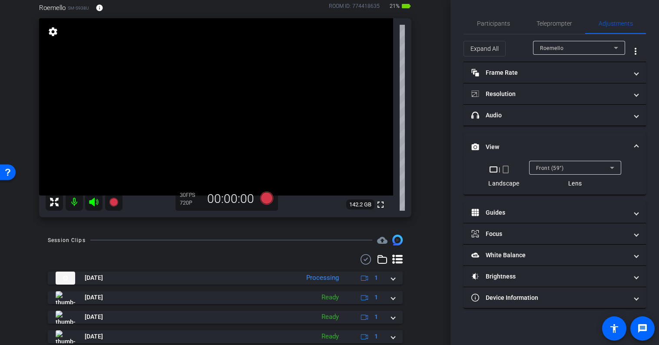
click at [520, 138] on mat-expansion-panel-header "View" at bounding box center [555, 147] width 182 height 28
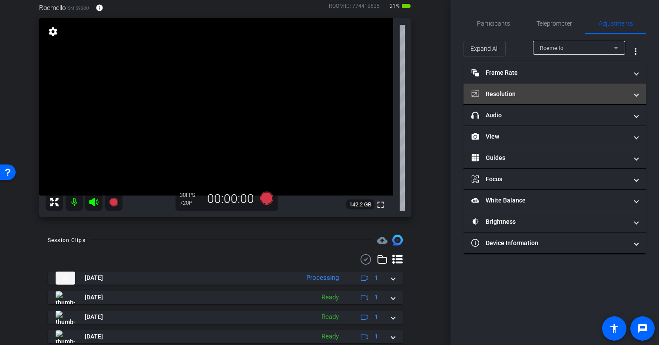
click at [524, 93] on mat-panel-title "Resolution" at bounding box center [549, 94] width 156 height 9
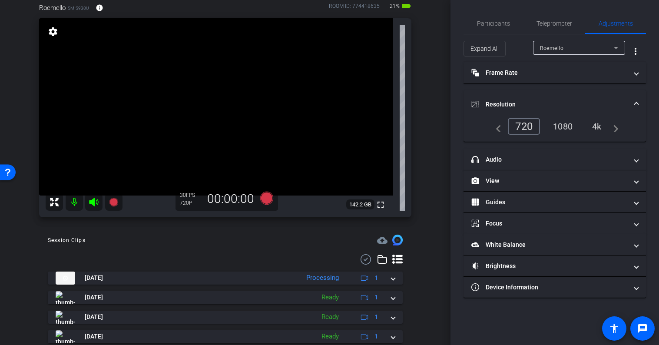
click at [524, 93] on mat-expansion-panel-header "Resolution" at bounding box center [555, 104] width 182 height 28
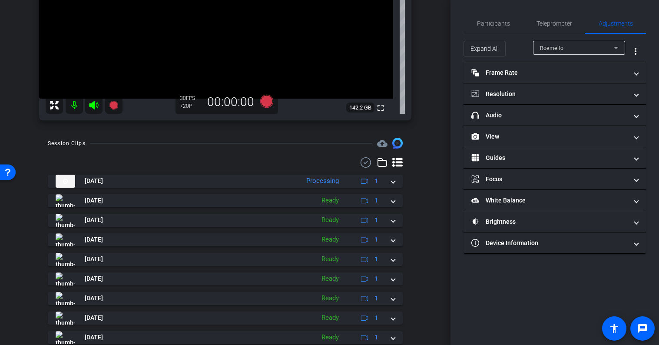
scroll to position [152, 0]
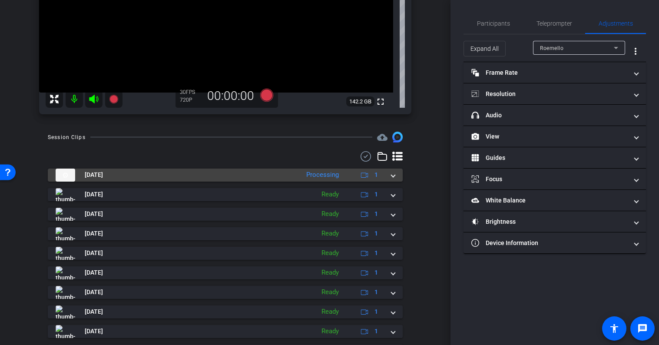
click at [392, 175] on span at bounding box center [392, 174] width 3 height 9
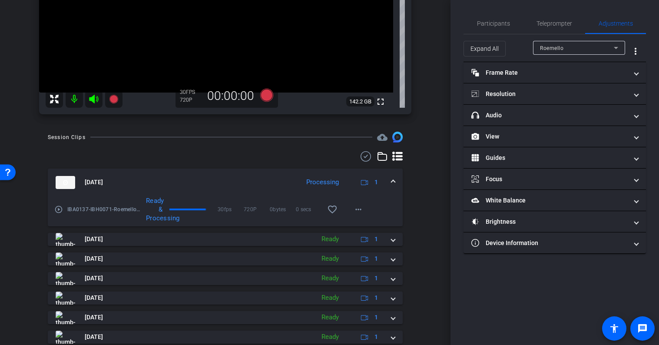
click at [395, 179] on span at bounding box center [392, 182] width 3 height 9
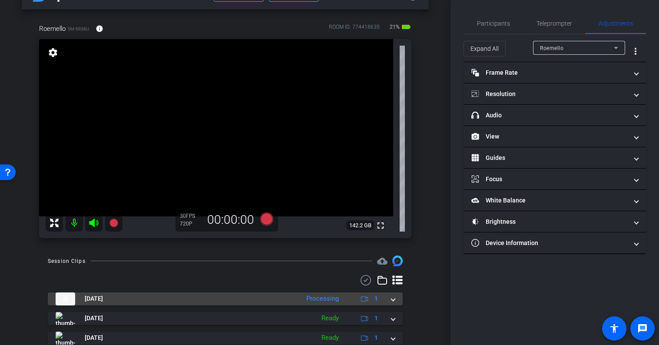
scroll to position [0, 0]
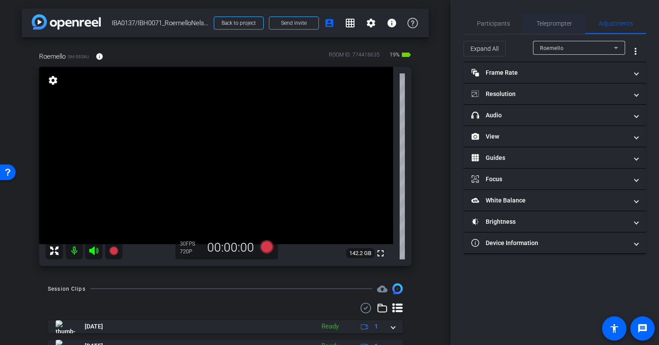
click at [554, 24] on span "Teleprompter" at bounding box center [555, 23] width 36 height 6
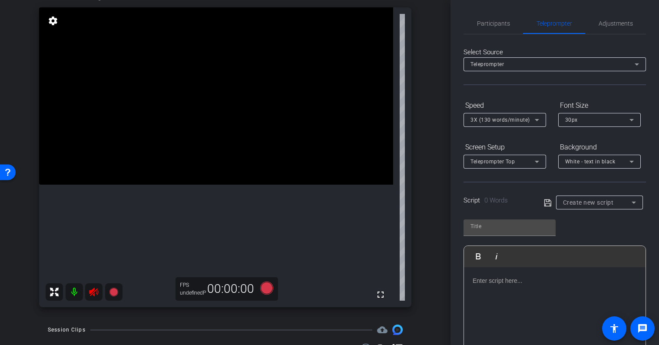
scroll to position [61, 0]
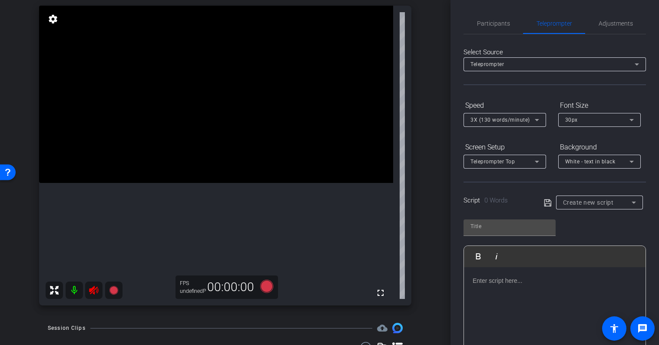
click at [95, 290] on icon at bounding box center [94, 290] width 10 height 10
click at [497, 23] on span "Participants" at bounding box center [493, 23] width 33 height 6
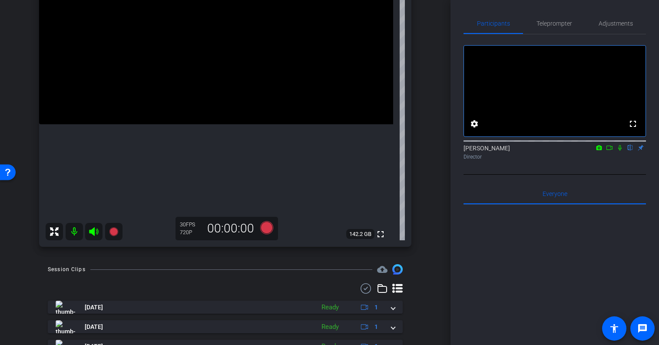
scroll to position [119, 0]
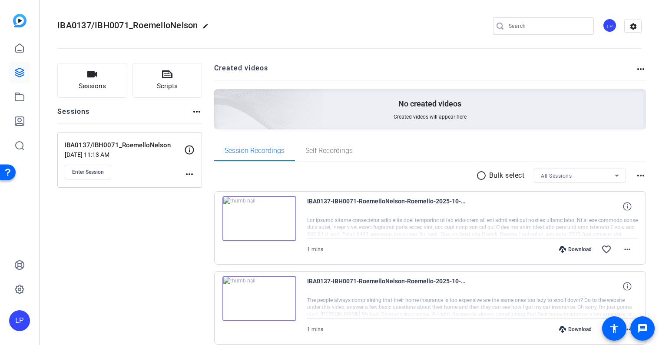
click at [486, 176] on mat-icon "radio_button_unchecked" at bounding box center [482, 175] width 13 height 10
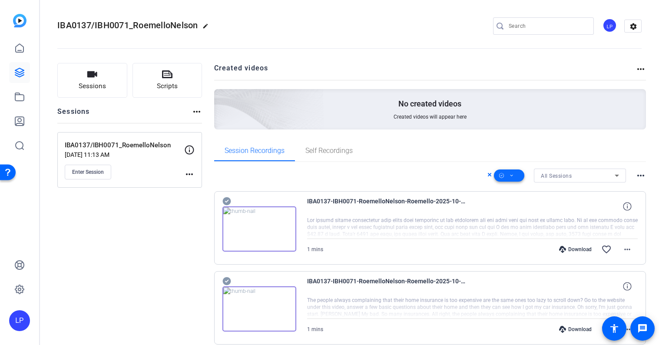
click at [515, 176] on span at bounding box center [509, 175] width 30 height 21
click at [423, 166] on div at bounding box center [329, 172] width 659 height 345
click at [512, 173] on icon at bounding box center [512, 175] width 4 height 11
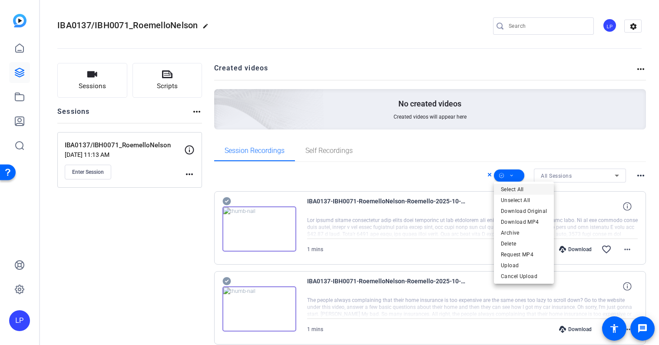
click at [513, 189] on span "Select All" at bounding box center [524, 189] width 46 height 10
click at [467, 162] on div at bounding box center [329, 172] width 659 height 345
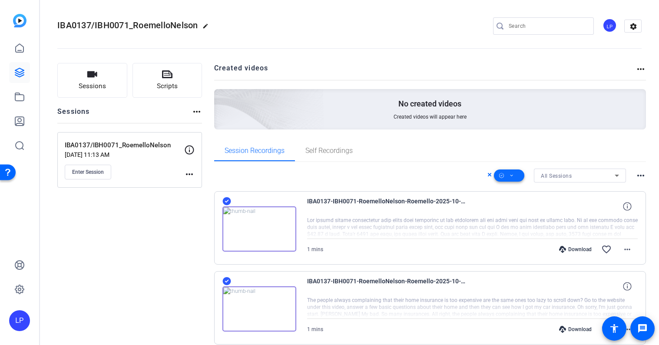
click at [513, 176] on icon at bounding box center [512, 175] width 4 height 11
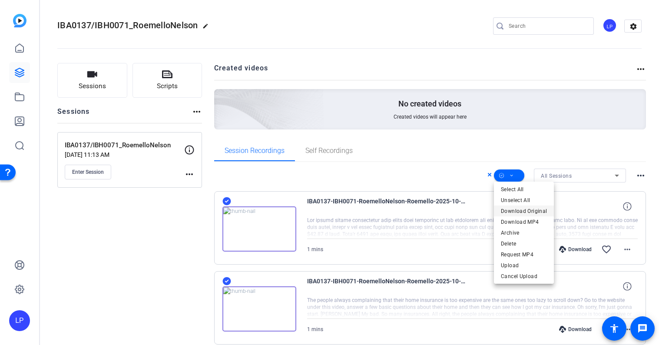
click at [534, 208] on span "Download Original" at bounding box center [524, 211] width 46 height 10
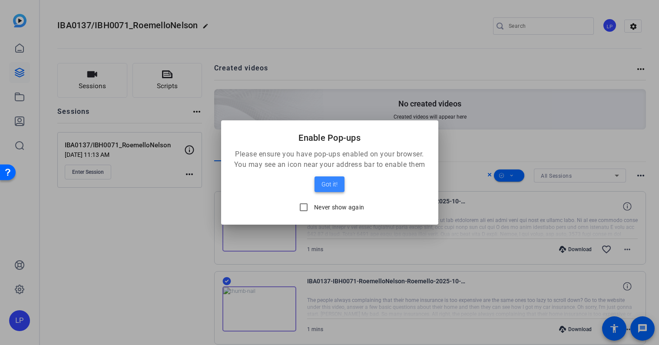
click at [326, 188] on span "Got it!" at bounding box center [330, 184] width 16 height 10
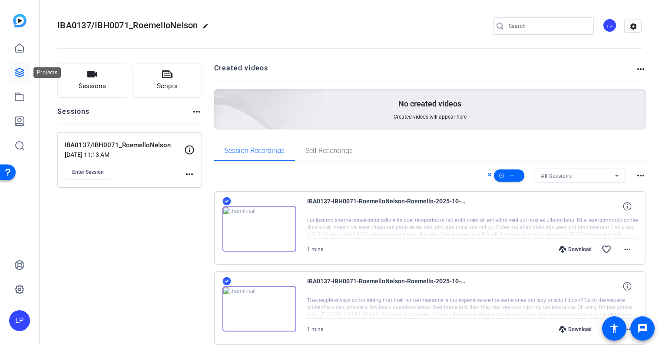
click at [24, 67] on link at bounding box center [19, 72] width 21 height 21
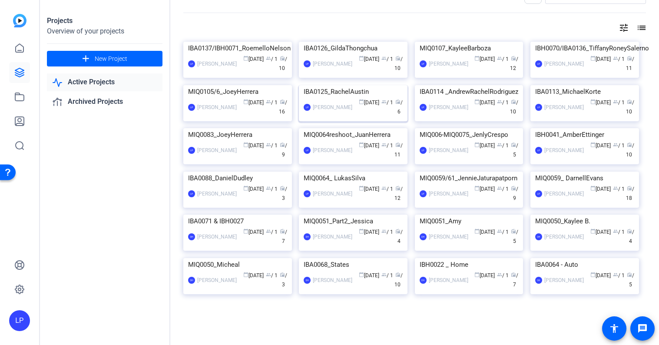
scroll to position [97, 0]
click at [379, 42] on img at bounding box center [353, 42] width 109 height 0
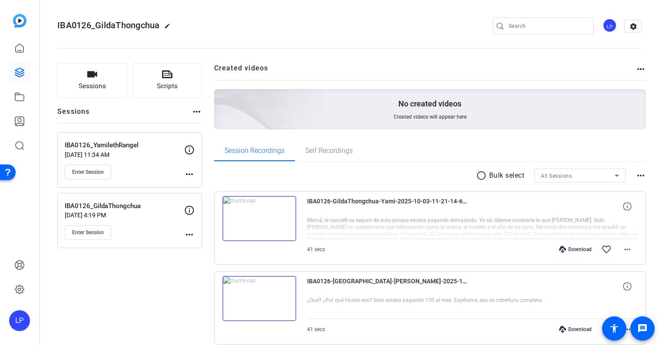
click at [186, 170] on mat-icon "more_horiz" at bounding box center [189, 174] width 10 height 10
click at [196, 183] on span "Edit Session" at bounding box center [211, 187] width 40 height 10
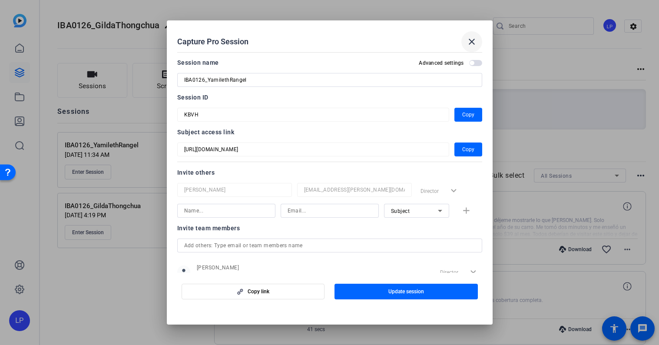
click at [473, 41] on mat-icon "close" at bounding box center [472, 41] width 10 height 10
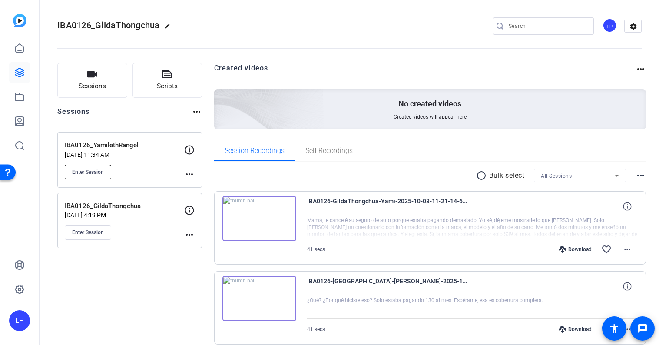
click at [107, 175] on button "Enter Session" at bounding box center [88, 172] width 46 height 15
click at [190, 169] on mat-icon "more_horiz" at bounding box center [189, 174] width 10 height 10
click at [219, 185] on span "Edit Session" at bounding box center [211, 187] width 40 height 10
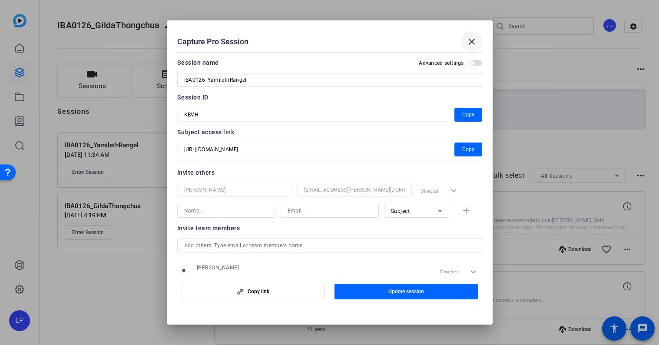
click at [467, 48] on span at bounding box center [471, 41] width 21 height 21
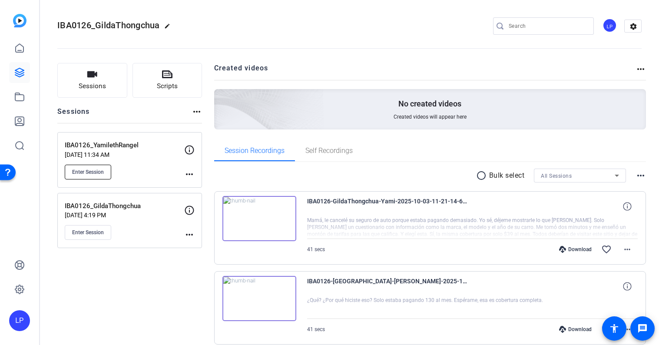
click at [104, 169] on span "Enter Session" at bounding box center [88, 172] width 32 height 7
click at [103, 230] on span "Enter Session" at bounding box center [88, 232] width 32 height 7
click at [191, 168] on div "more_horiz" at bounding box center [189, 162] width 10 height 35
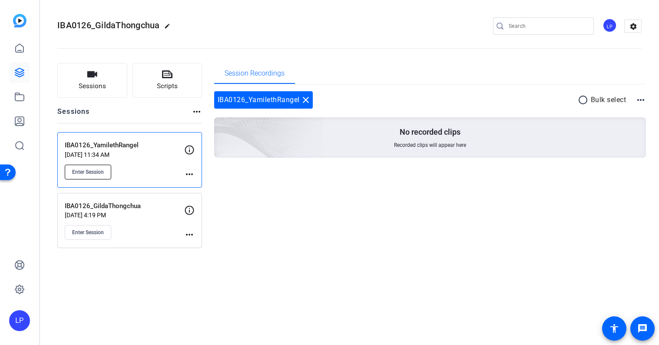
click at [99, 176] on button "Enter Session" at bounding box center [88, 172] width 46 height 15
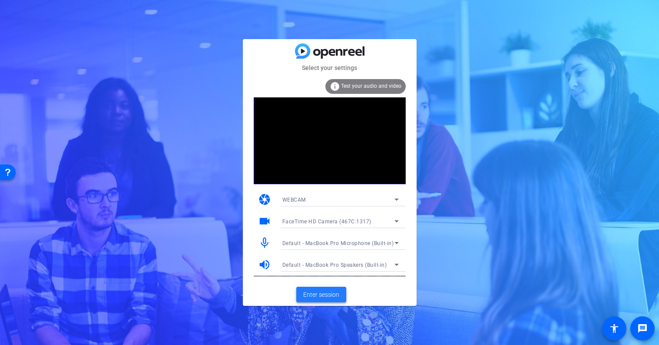
click at [328, 295] on span "Enter session" at bounding box center [321, 294] width 36 height 9
click at [318, 295] on span "Enter session" at bounding box center [321, 294] width 36 height 9
click at [326, 294] on span "Enter session" at bounding box center [321, 294] width 36 height 9
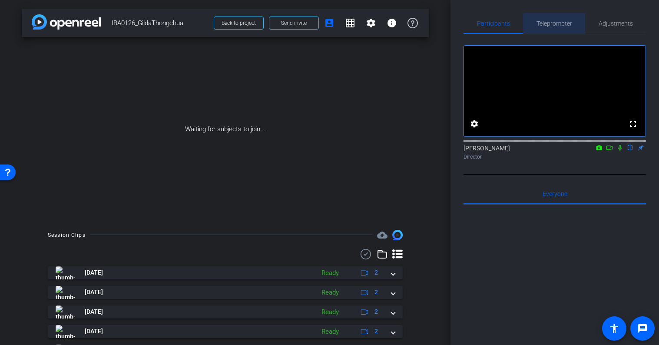
click at [557, 23] on span "Teleprompter" at bounding box center [555, 23] width 36 height 6
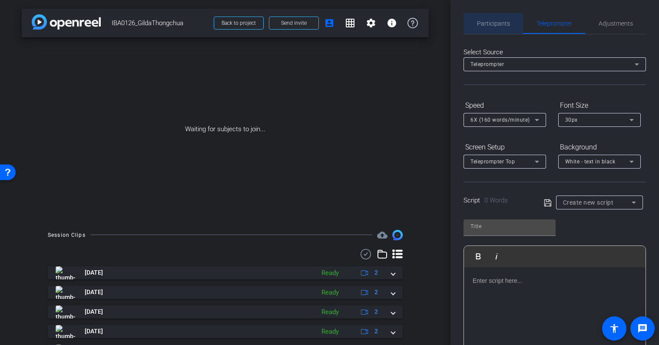
click at [502, 25] on span "Participants" at bounding box center [493, 23] width 33 height 6
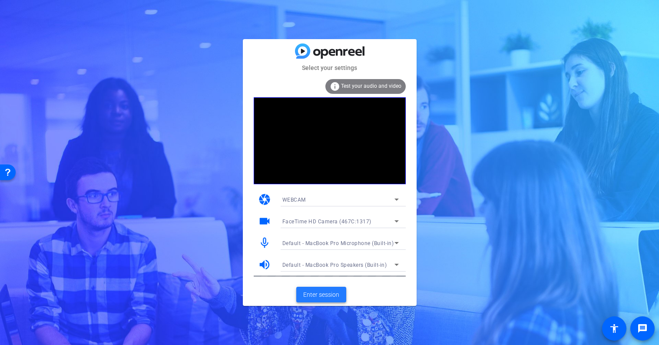
click at [329, 289] on span at bounding box center [321, 294] width 50 height 21
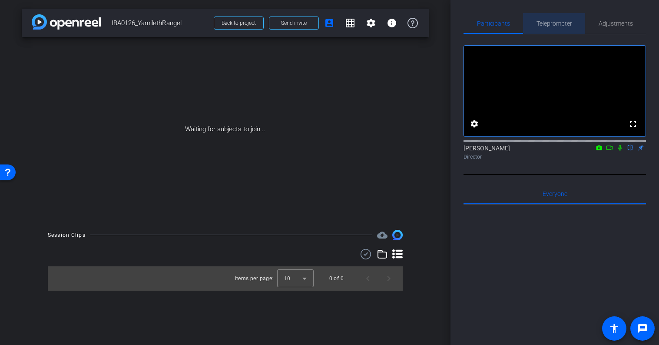
click at [562, 20] on span "Teleprompter" at bounding box center [555, 23] width 36 height 6
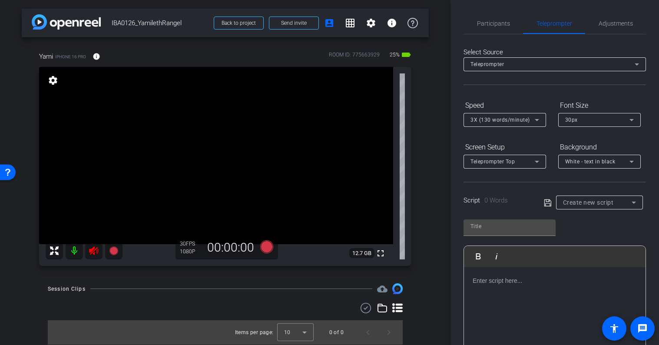
click at [95, 249] on icon at bounding box center [94, 250] width 10 height 10
click at [603, 26] on span "Adjustments" at bounding box center [616, 23] width 34 height 6
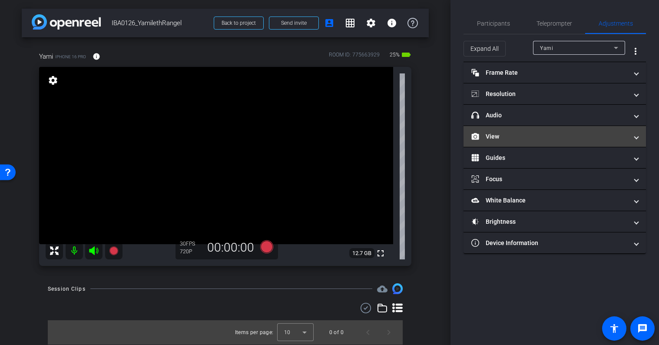
click at [507, 136] on mat-panel-title "View" at bounding box center [549, 136] width 156 height 9
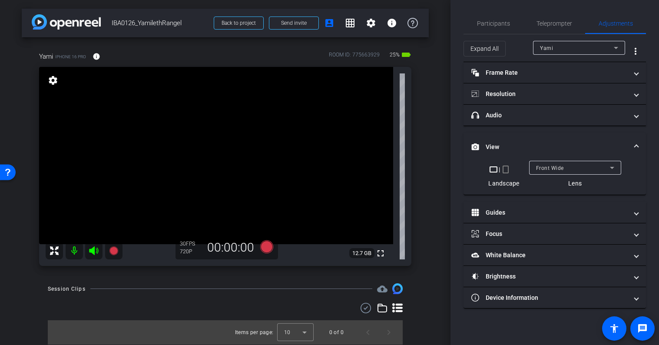
click at [507, 170] on mat-icon "crop_portrait" at bounding box center [506, 169] width 10 height 10
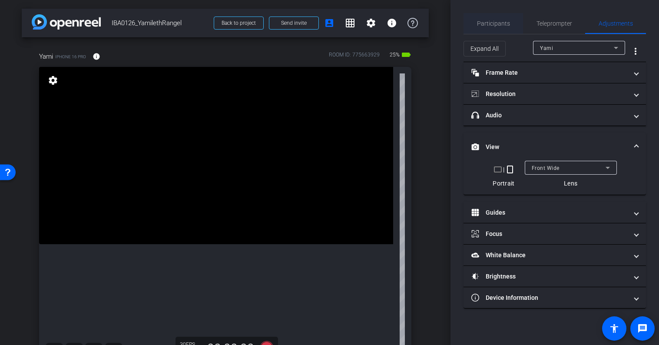
click at [495, 27] on span "Participants" at bounding box center [493, 23] width 33 height 21
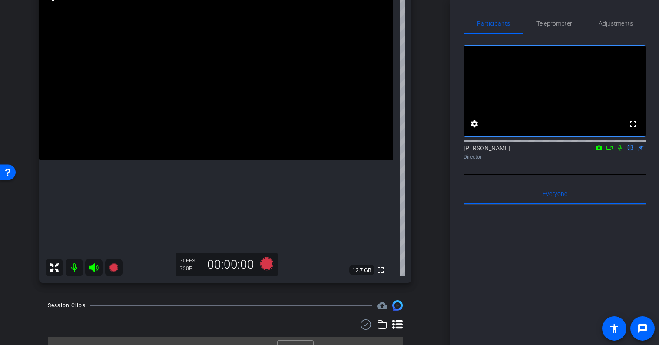
scroll to position [90, 0]
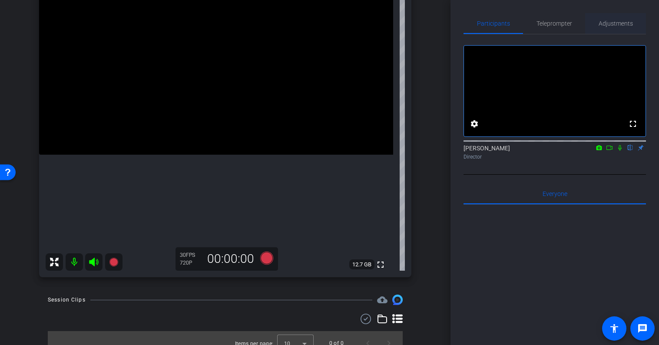
click at [610, 23] on span "Adjustments" at bounding box center [616, 23] width 34 height 6
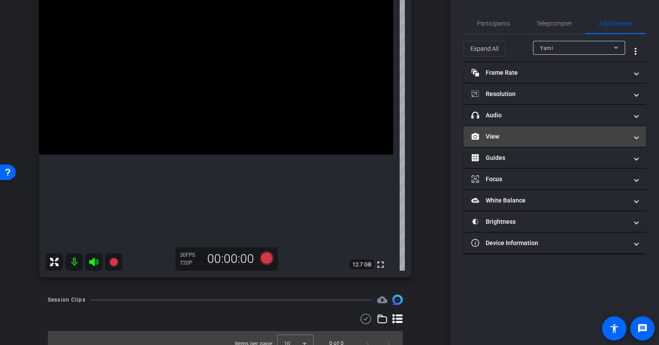
click at [497, 135] on mat-panel-title "View" at bounding box center [549, 136] width 156 height 9
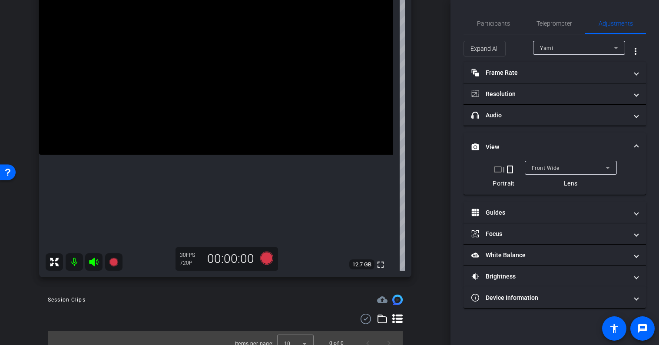
click at [517, 138] on mat-expansion-panel-header "View" at bounding box center [555, 147] width 182 height 28
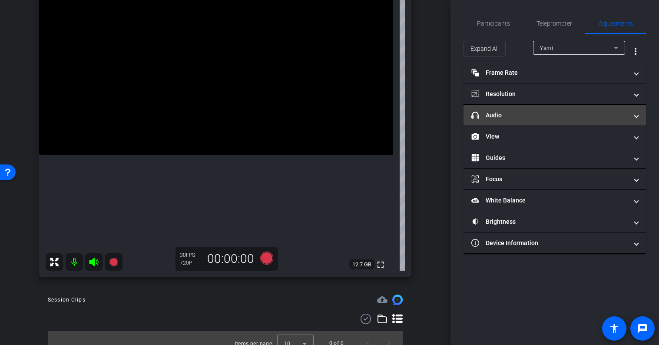
click at [519, 110] on mat-expansion-panel-header "headphone icon Audio" at bounding box center [555, 115] width 182 height 21
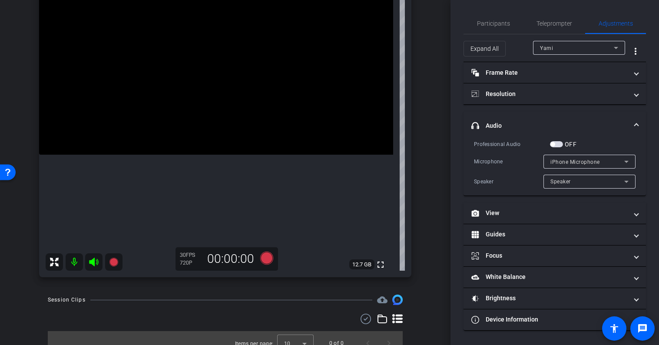
click at [520, 112] on mat-expansion-panel-header "headphone icon Audio" at bounding box center [555, 126] width 182 height 28
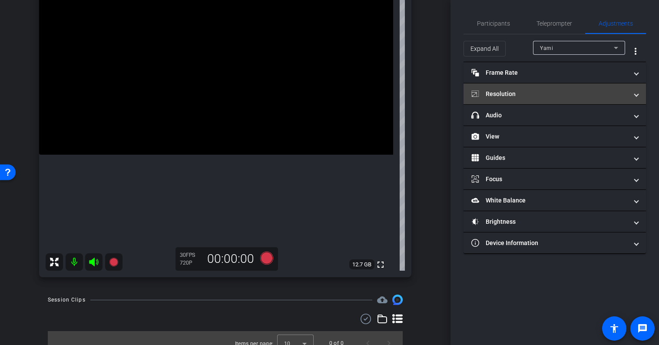
click at [522, 94] on mat-panel-title "Resolution" at bounding box center [549, 94] width 156 height 9
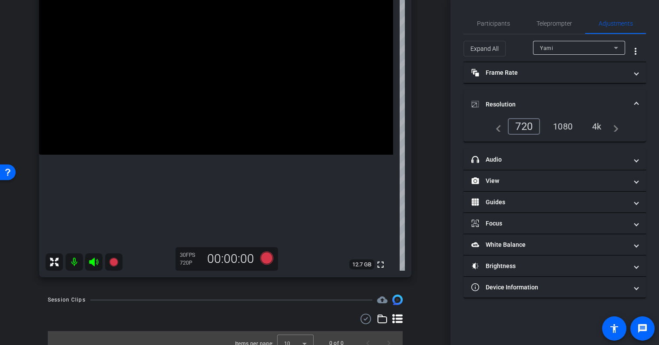
click at [522, 94] on mat-expansion-panel-header "Resolution" at bounding box center [555, 104] width 182 height 28
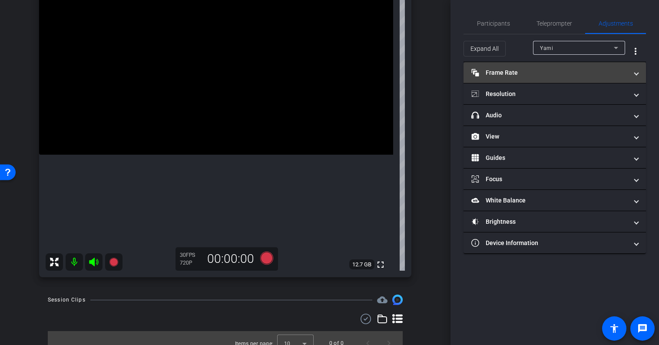
click at [522, 75] on mat-panel-title "Frame Rate Frame Rate" at bounding box center [549, 72] width 156 height 9
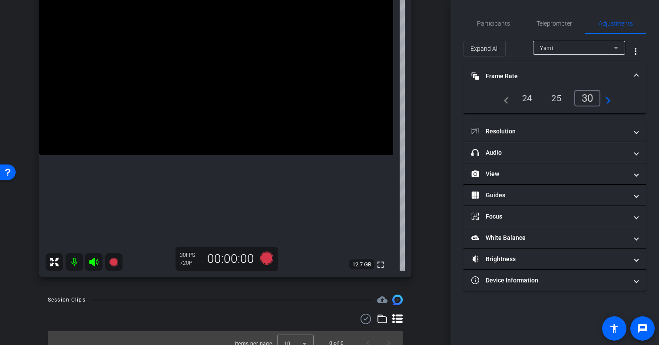
click at [523, 76] on mat-panel-title "Frame Rate Frame Rate" at bounding box center [549, 76] width 156 height 9
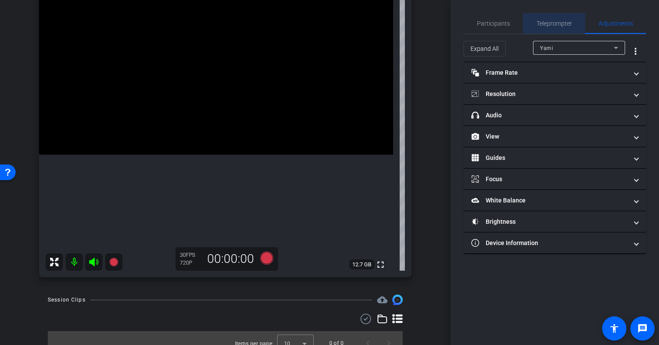
click at [554, 29] on span "Teleprompter" at bounding box center [555, 23] width 36 height 21
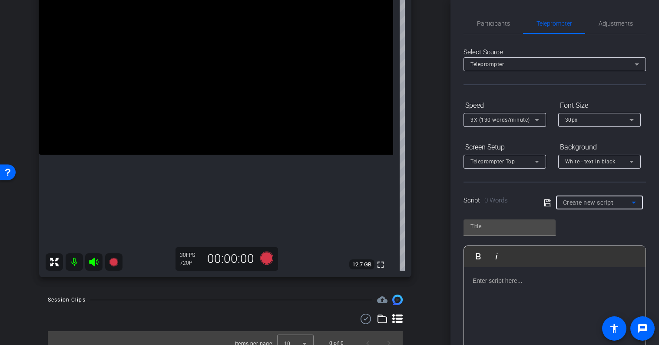
click at [595, 202] on span "Create new script" at bounding box center [588, 202] width 51 height 7
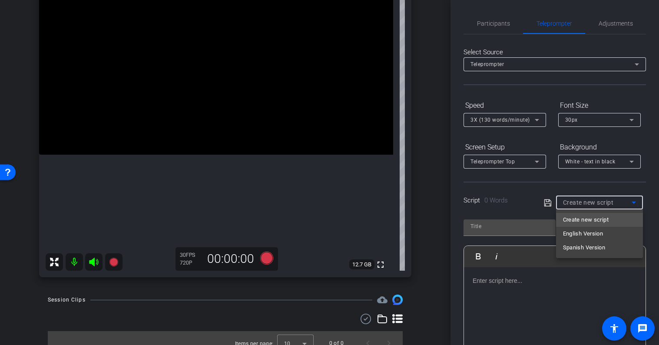
click at [595, 202] on div at bounding box center [329, 172] width 659 height 345
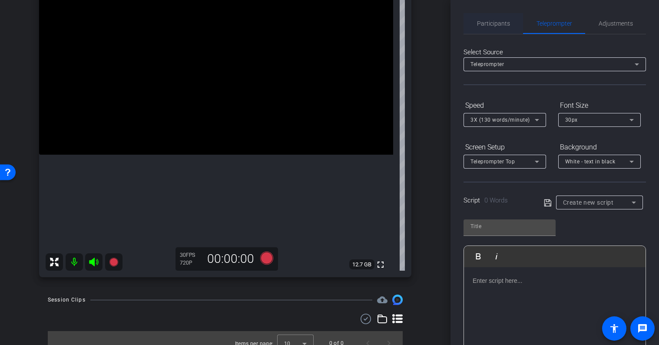
click at [499, 25] on span "Participants" at bounding box center [493, 23] width 33 height 6
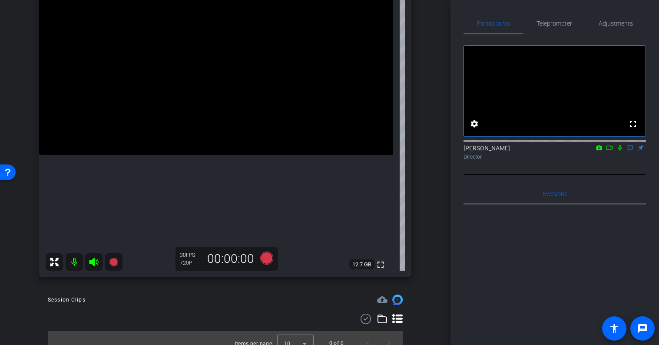
scroll to position [100, 0]
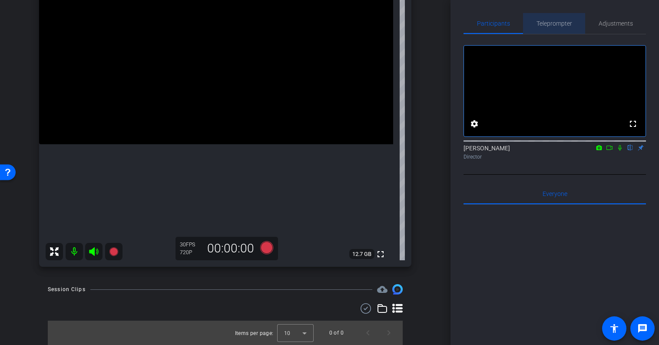
click at [563, 23] on span "Teleprompter" at bounding box center [555, 23] width 36 height 6
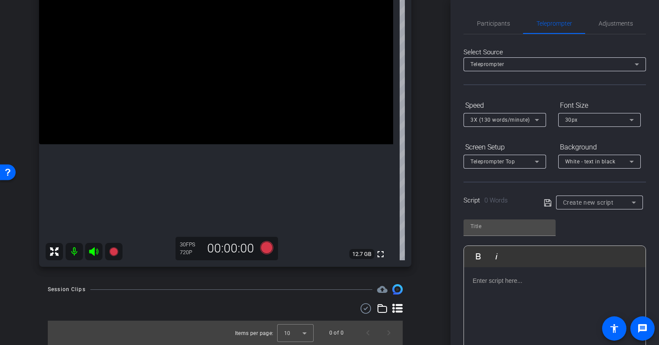
click at [594, 199] on span "Create new script" at bounding box center [588, 202] width 51 height 7
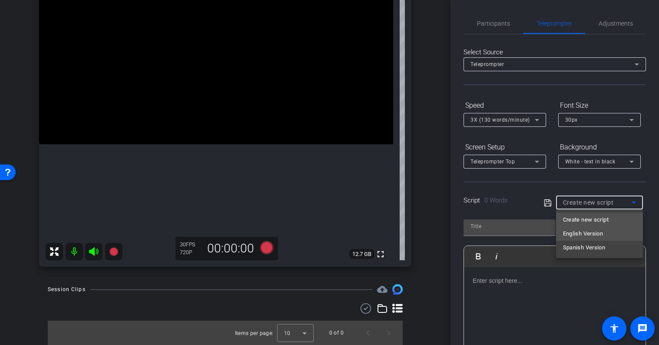
click at [591, 231] on span "English Version" at bounding box center [583, 234] width 40 height 10
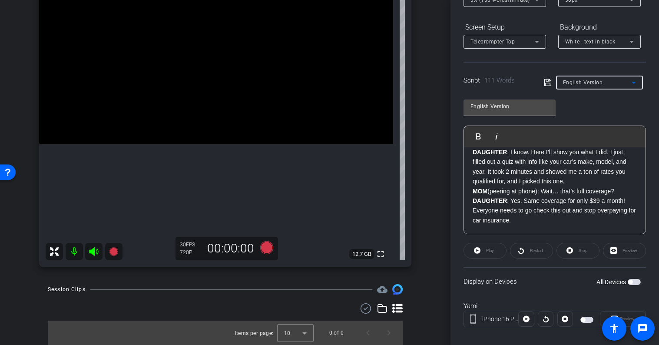
scroll to position [130, 0]
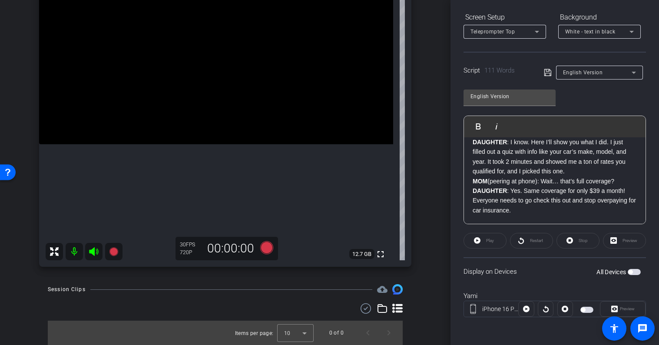
click at [633, 274] on span "button" at bounding box center [634, 272] width 13 height 6
click at [637, 272] on span "button" at bounding box center [634, 272] width 13 height 6
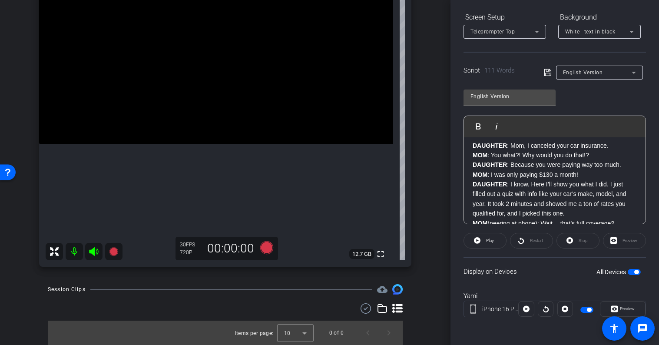
scroll to position [6, 0]
click at [268, 250] on icon at bounding box center [266, 247] width 13 height 13
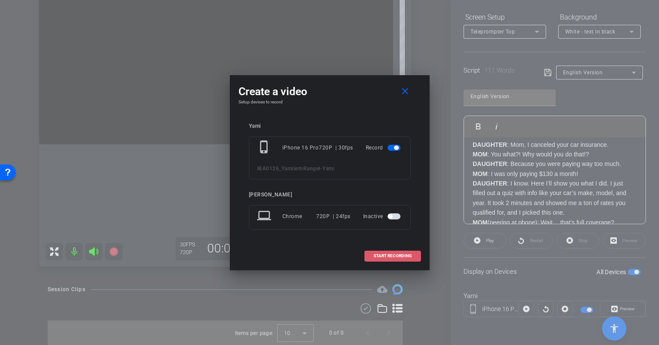
click at [403, 253] on button "START RECORDING" at bounding box center [393, 256] width 56 height 11
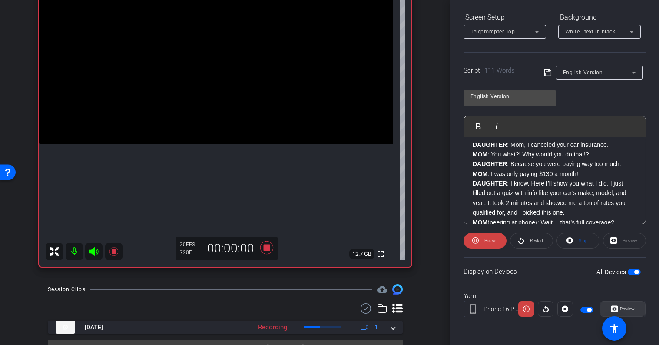
click at [618, 308] on span "Preview" at bounding box center [626, 309] width 17 height 12
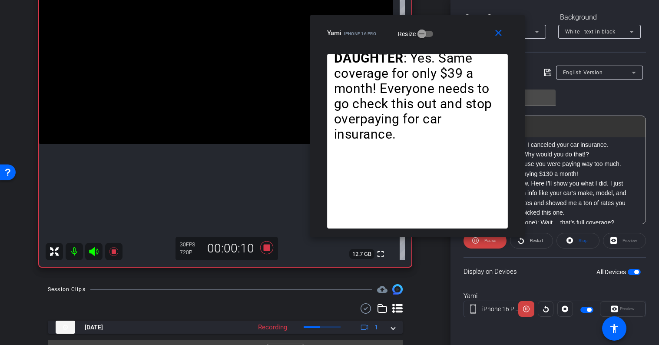
drag, startPoint x: 362, startPoint y: 67, endPoint x: 446, endPoint y: 19, distance: 96.7
click at [447, 20] on div "close Yami iPhone 16 Pro Resize" at bounding box center [417, 34] width 215 height 39
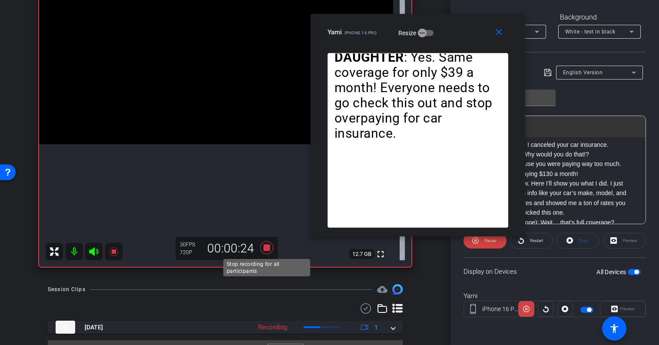
click at [266, 246] on icon at bounding box center [266, 247] width 13 height 13
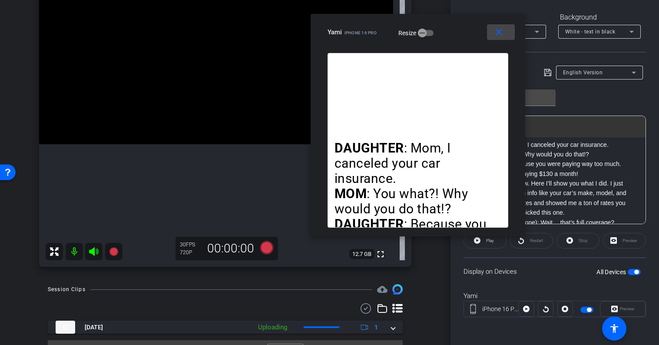
click at [503, 31] on mat-icon "close" at bounding box center [499, 32] width 11 height 11
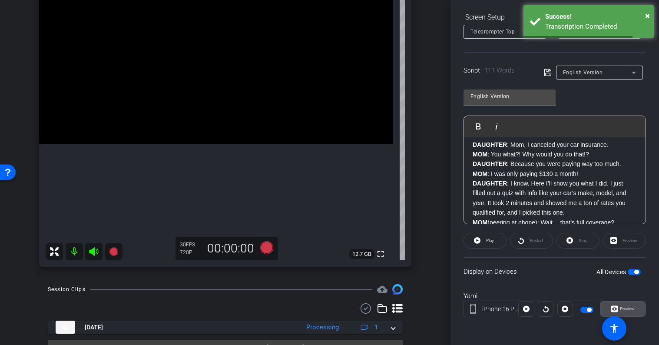
click at [632, 311] on span "Preview" at bounding box center [627, 308] width 15 height 5
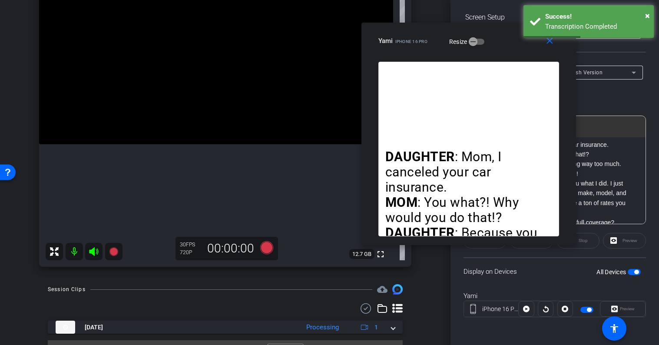
drag, startPoint x: 347, startPoint y: 69, endPoint x: 496, endPoint y: 29, distance: 154.3
click at [496, 29] on div "close Yami iPhone 16 Pro Resize" at bounding box center [468, 42] width 215 height 39
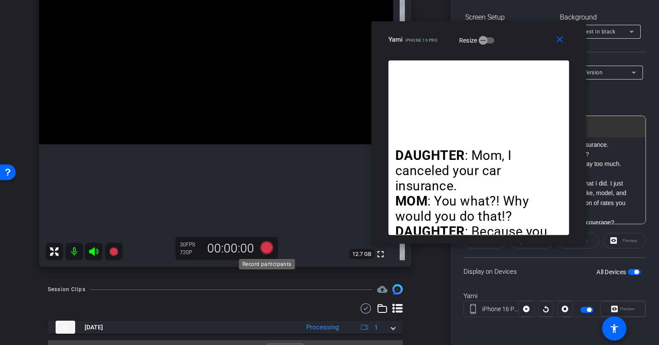
click at [269, 252] on icon at bounding box center [266, 248] width 21 height 16
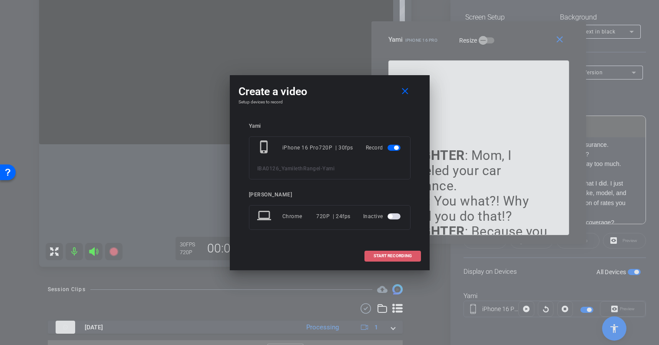
click at [413, 255] on span at bounding box center [393, 255] width 56 height 21
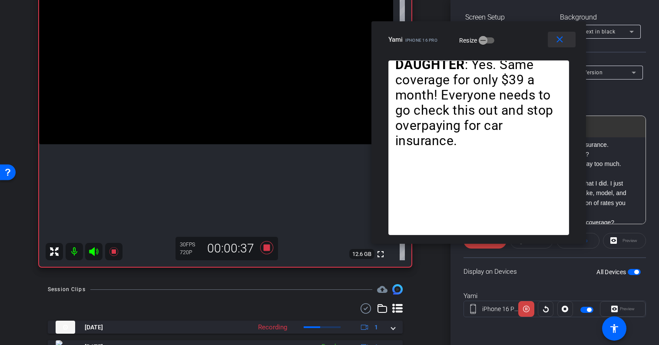
click at [559, 37] on mat-icon "close" at bounding box center [559, 39] width 11 height 11
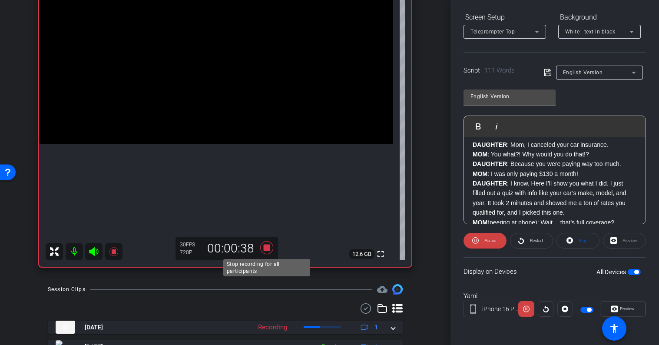
click at [269, 251] on icon at bounding box center [266, 248] width 21 height 16
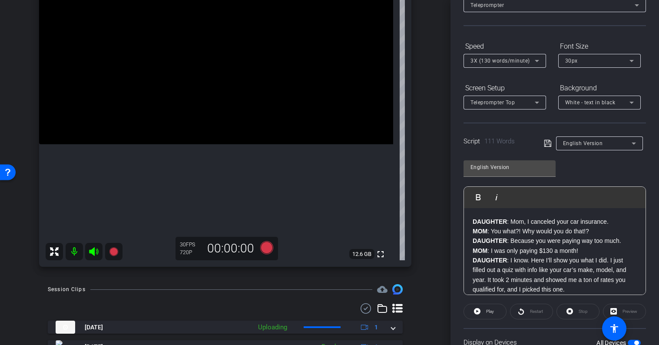
scroll to position [58, 0]
click at [505, 60] on span "3X (130 words/minute)" at bounding box center [501, 62] width 60 height 6
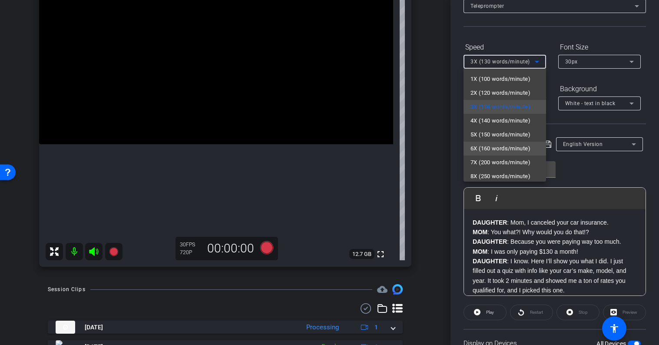
click at [497, 146] on span "6X (160 words/minute)" at bounding box center [501, 148] width 60 height 10
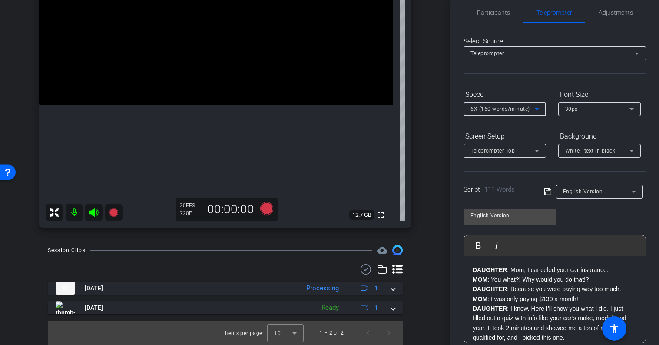
scroll to position [10, 0]
click at [491, 106] on span "6X (160 words/minute)" at bounding box center [501, 109] width 60 height 6
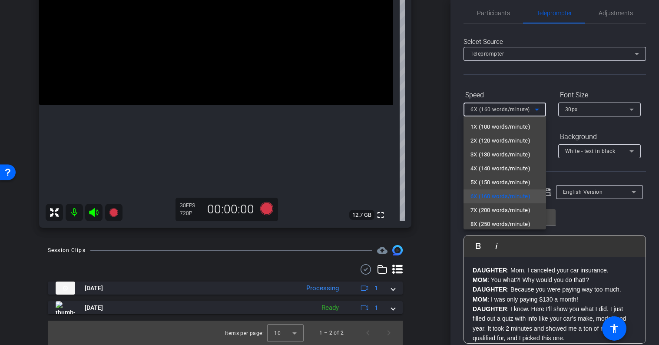
click at [492, 108] on div at bounding box center [329, 172] width 659 height 345
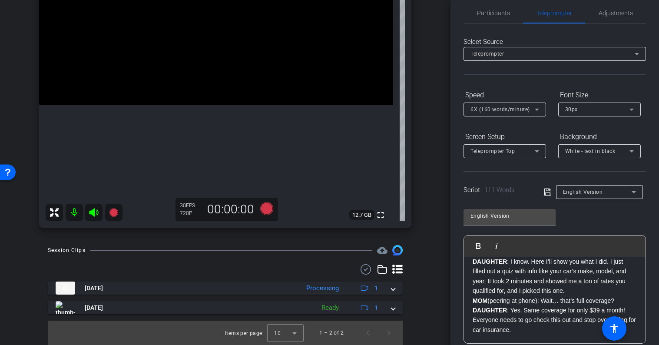
scroll to position [0, 0]
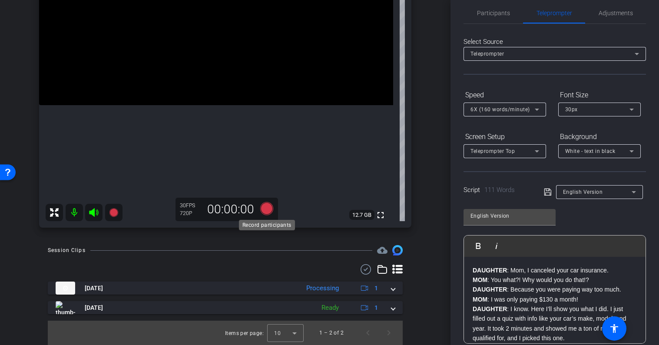
click at [263, 210] on icon at bounding box center [266, 208] width 13 height 13
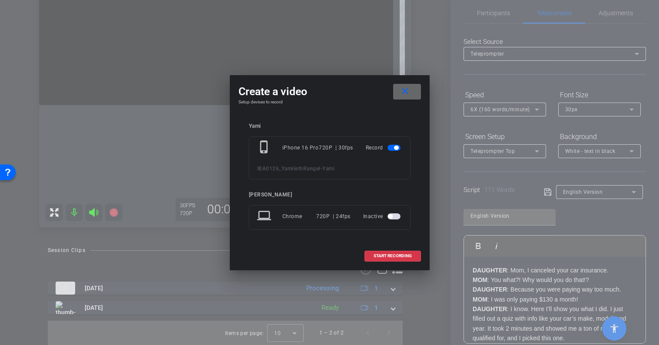
click at [407, 96] on mat-icon "close" at bounding box center [405, 91] width 11 height 11
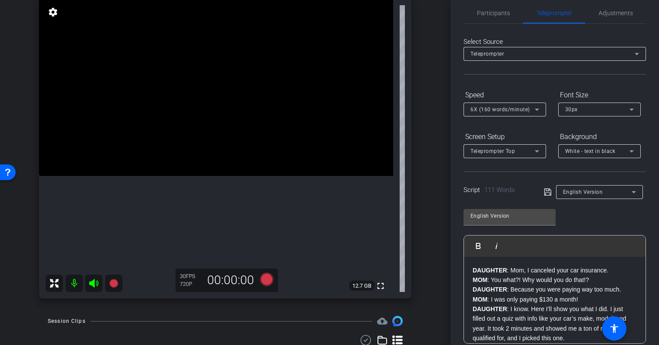
scroll to position [71, 0]
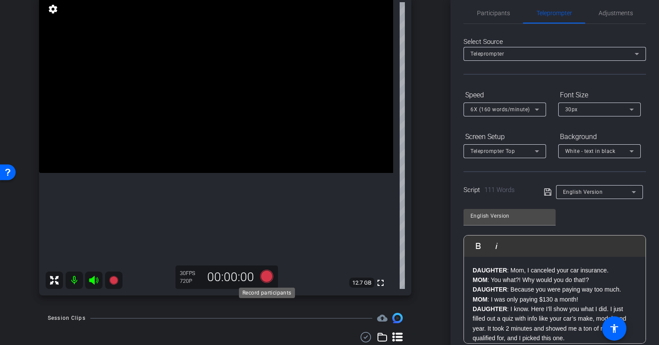
click at [267, 276] on icon at bounding box center [266, 276] width 13 height 13
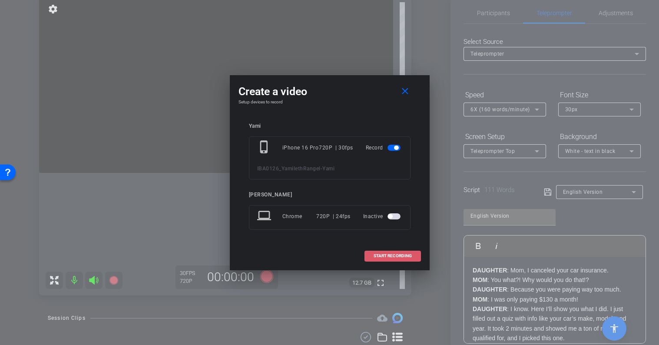
click at [397, 254] on span "START RECORDING" at bounding box center [393, 256] width 38 height 4
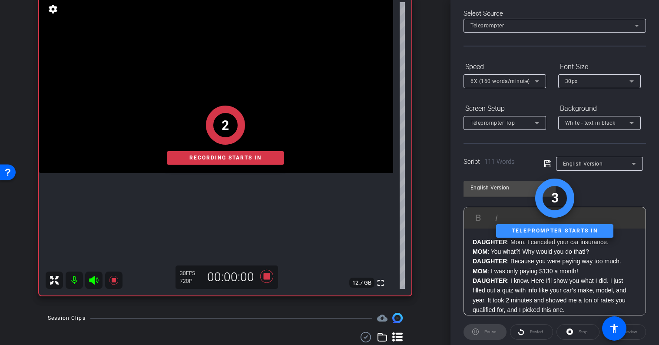
scroll to position [130, 0]
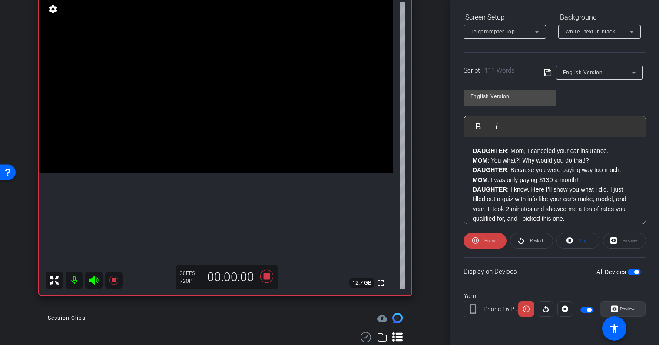
click at [630, 311] on span "Preview" at bounding box center [627, 308] width 15 height 5
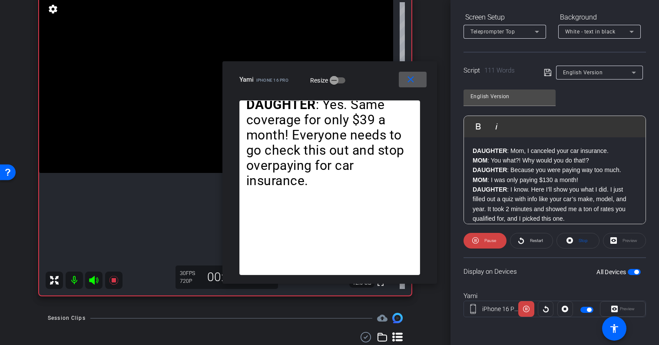
click at [415, 82] on mat-icon "close" at bounding box center [410, 79] width 11 height 11
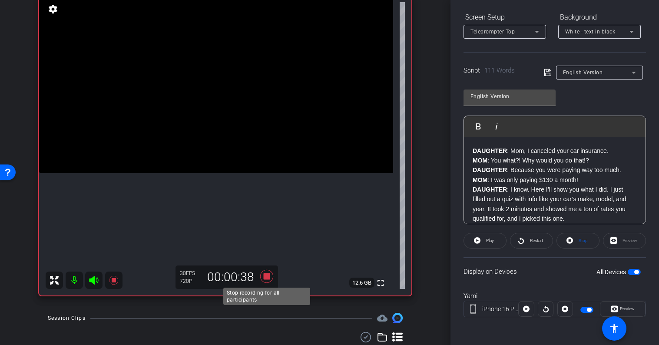
click at [267, 278] on icon at bounding box center [266, 276] width 13 height 13
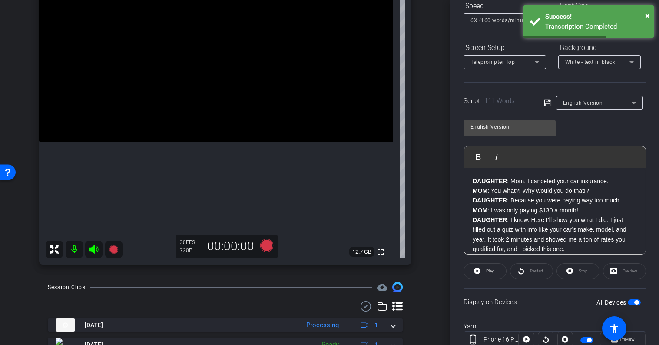
scroll to position [98, 0]
click at [593, 101] on span "English Version" at bounding box center [583, 104] width 40 height 6
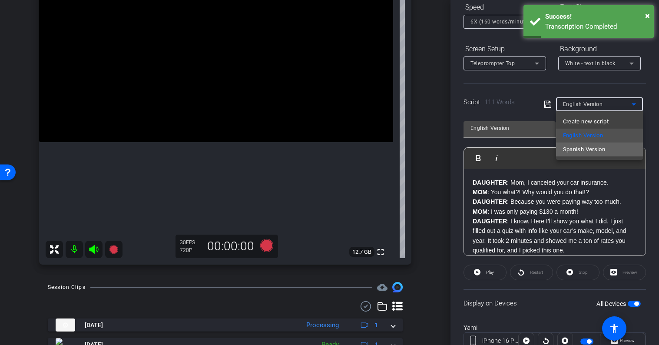
click at [591, 146] on span "Spanish Version" at bounding box center [584, 149] width 43 height 10
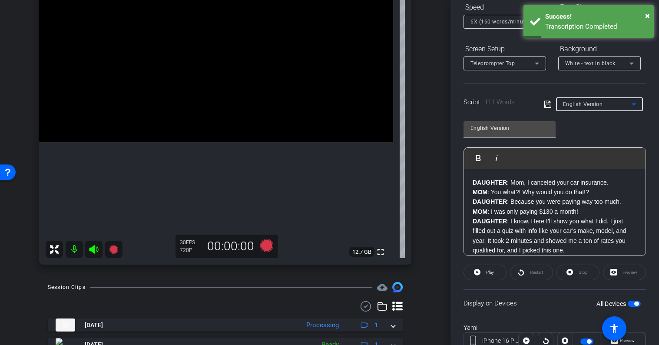
type input "Spanish Version"
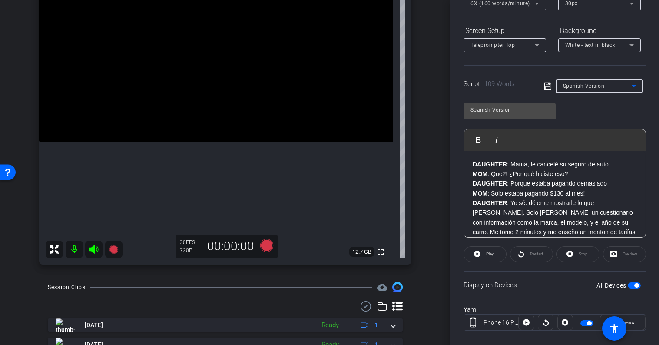
scroll to position [130, 0]
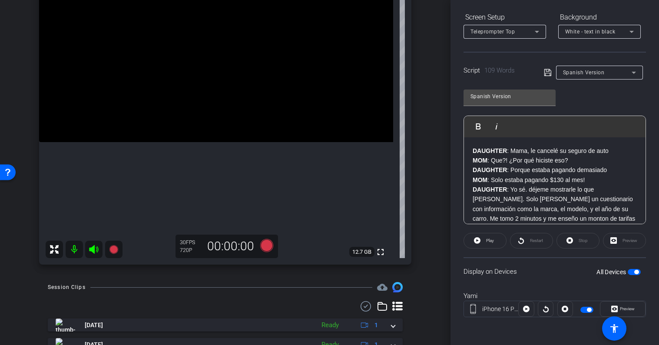
click at [218, 284] on div "Session Clips cloud_upload" at bounding box center [225, 287] width 355 height 10
click at [601, 75] on span "Spanish Version" at bounding box center [584, 73] width 42 height 6
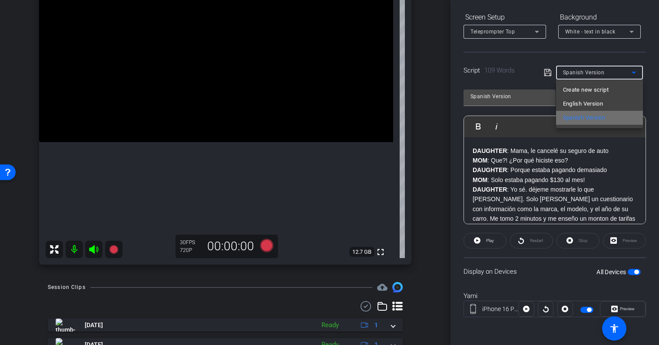
click at [588, 114] on span "Spanish Version" at bounding box center [584, 118] width 43 height 10
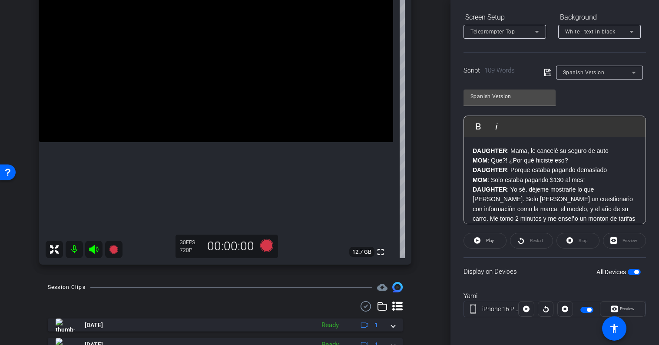
click at [610, 89] on div "Spanish Version Play Play from this location Play Selected Play and display the…" at bounding box center [555, 153] width 182 height 141
click at [265, 235] on div "30 FPS 720P 00:00:00" at bounding box center [227, 246] width 103 height 23
click at [269, 243] on icon at bounding box center [266, 245] width 13 height 13
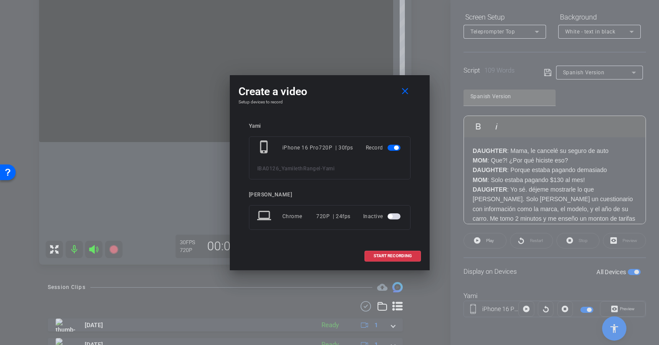
drag, startPoint x: 395, startPoint y: 216, endPoint x: 332, endPoint y: 235, distance: 66.3
click at [332, 236] on div "Yami phone_iphone iPhone 16 Pro 720P | 30fps Record IBA0126_YamilethRangel - Ya…" at bounding box center [330, 182] width 162 height 119
click at [405, 259] on span at bounding box center [393, 255] width 56 height 21
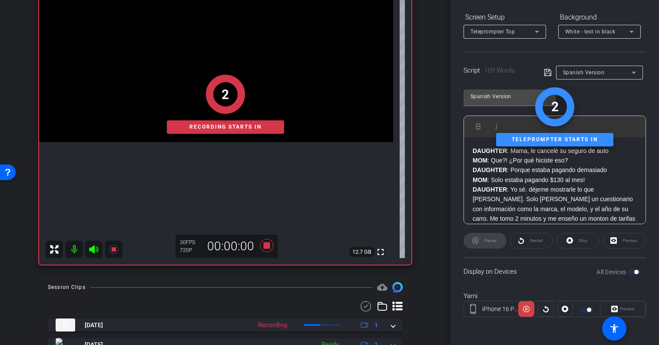
click at [623, 314] on div "Preview" at bounding box center [623, 309] width 46 height 16
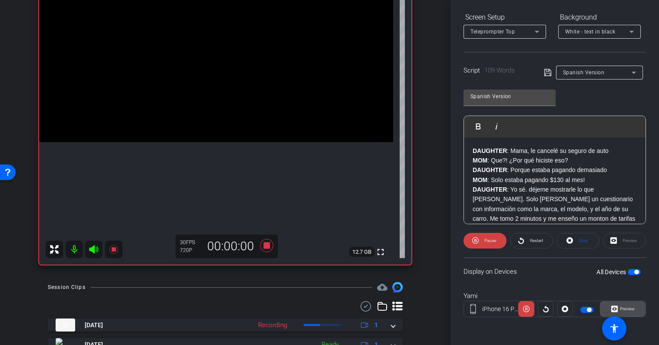
click at [627, 307] on span "Preview" at bounding box center [627, 308] width 15 height 5
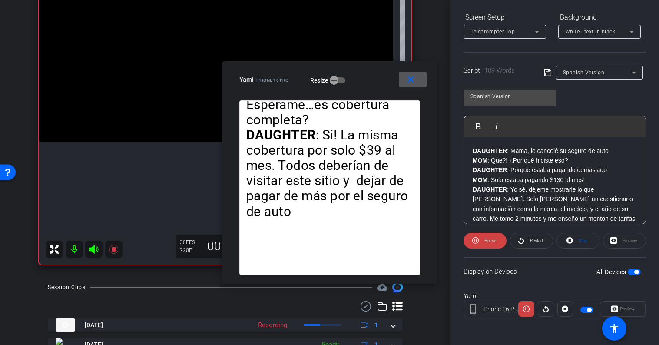
click at [408, 80] on mat-icon "close" at bounding box center [410, 79] width 11 height 11
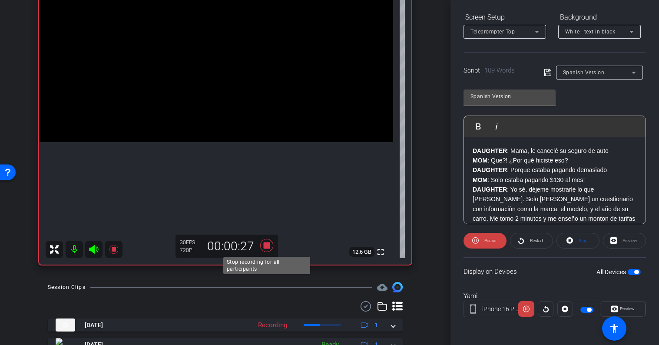
click at [265, 241] on icon at bounding box center [266, 246] width 21 height 16
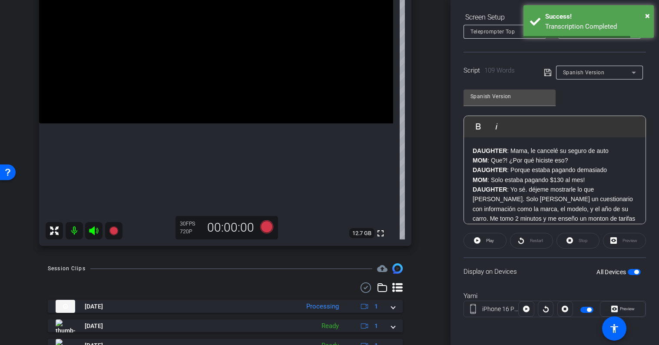
scroll to position [118, 0]
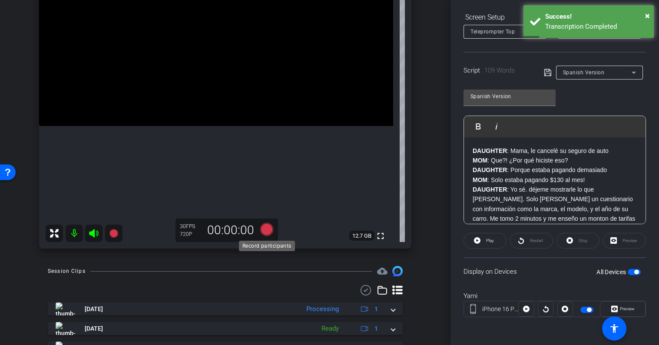
click at [268, 234] on icon at bounding box center [266, 229] width 13 height 13
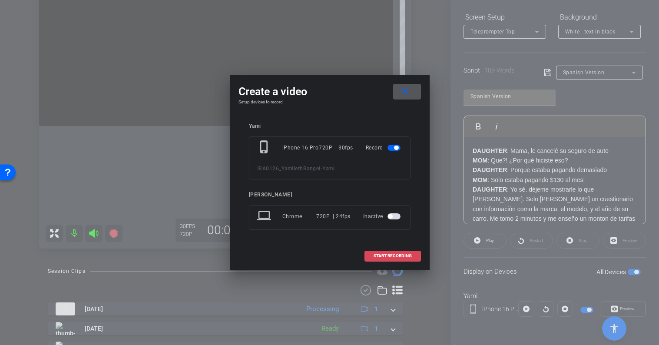
click at [396, 254] on span "START RECORDING" at bounding box center [393, 256] width 38 height 4
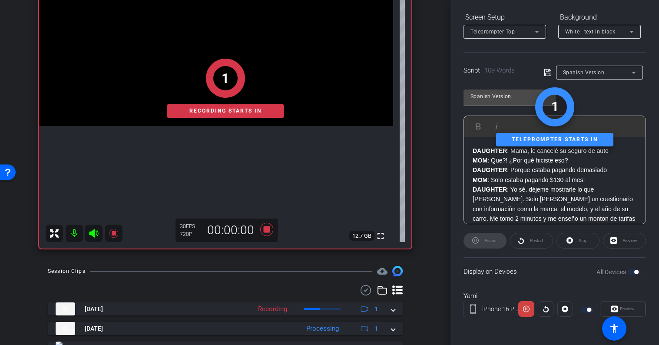
click at [270, 229] on icon at bounding box center [266, 230] width 21 height 16
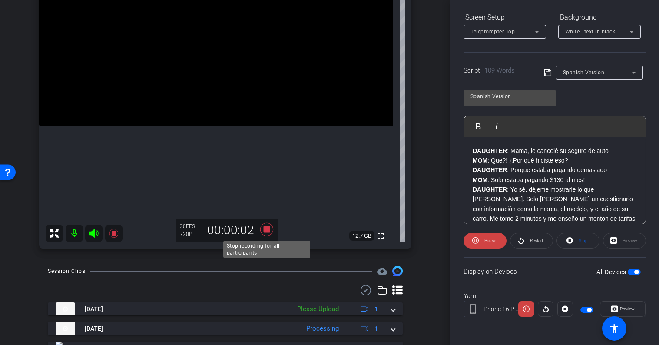
click at [268, 229] on icon at bounding box center [266, 229] width 13 height 13
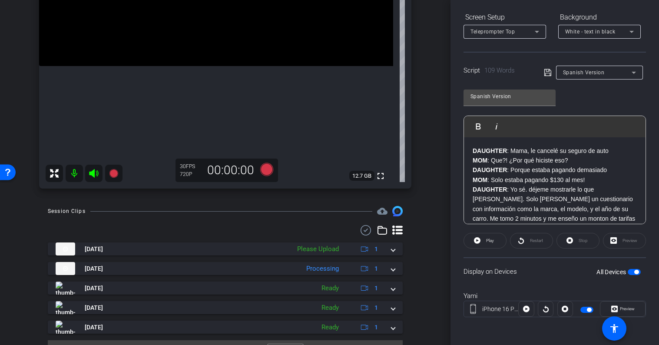
scroll to position [182, 0]
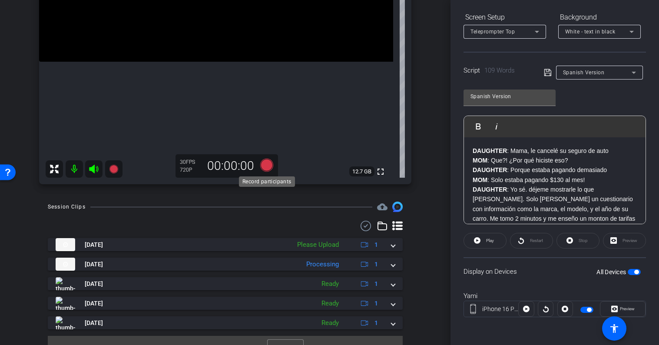
click at [267, 168] on icon at bounding box center [266, 165] width 13 height 13
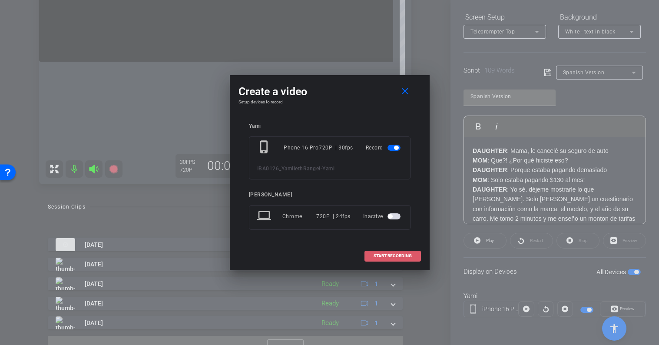
click at [393, 256] on span "START RECORDING" at bounding box center [393, 256] width 38 height 4
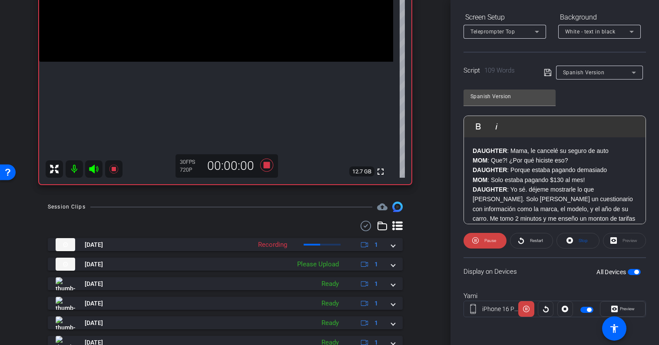
click at [628, 309] on span "Preview" at bounding box center [627, 308] width 15 height 5
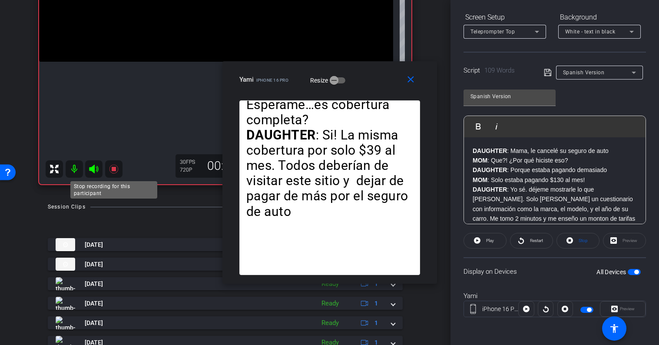
click at [114, 169] on icon at bounding box center [113, 169] width 9 height 9
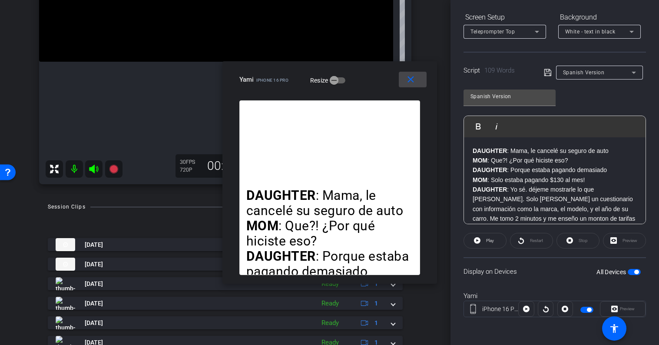
click at [412, 79] on mat-icon "close" at bounding box center [410, 79] width 11 height 11
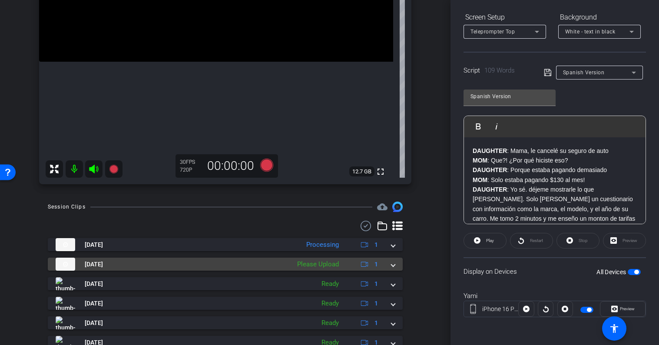
click at [395, 262] on mat-expansion-panel-header "Oct 6, 2025 Please Upload 1" at bounding box center [225, 264] width 355 height 13
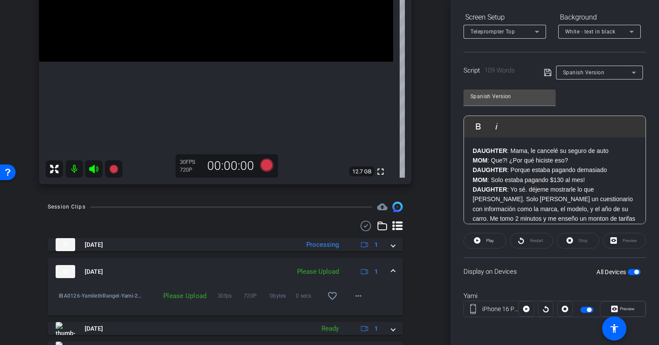
click at [396, 270] on mat-expansion-panel-header "Oct 6, 2025 Please Upload 1" at bounding box center [225, 272] width 355 height 28
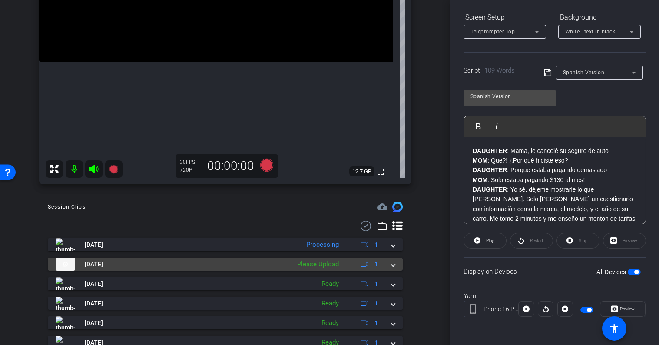
click at [395, 265] on span at bounding box center [392, 264] width 3 height 9
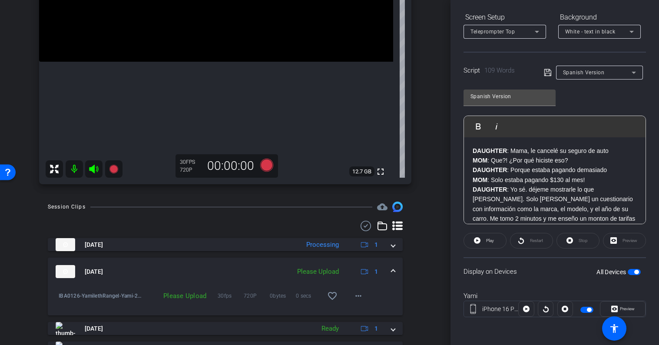
click at [321, 270] on div "Please Upload" at bounding box center [318, 272] width 50 height 10
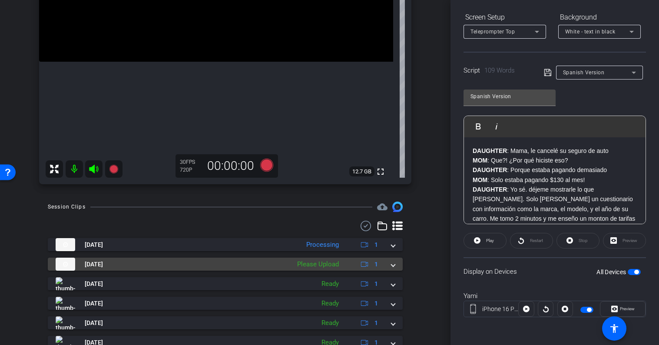
click at [392, 266] on span at bounding box center [392, 264] width 3 height 9
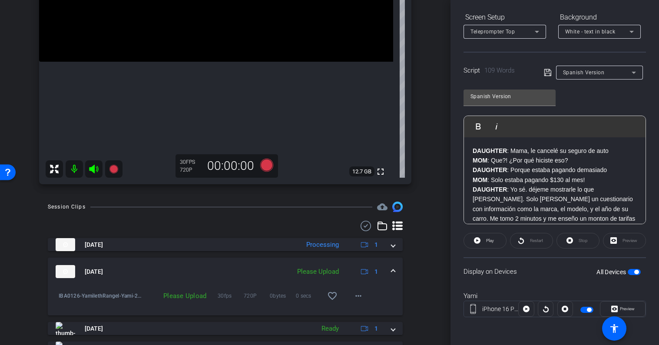
click at [392, 266] on mat-expansion-panel-header "Oct 6, 2025 Please Upload 1" at bounding box center [225, 272] width 355 height 28
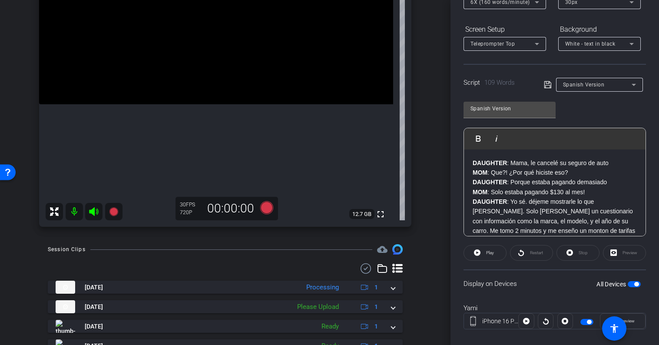
scroll to position [130, 0]
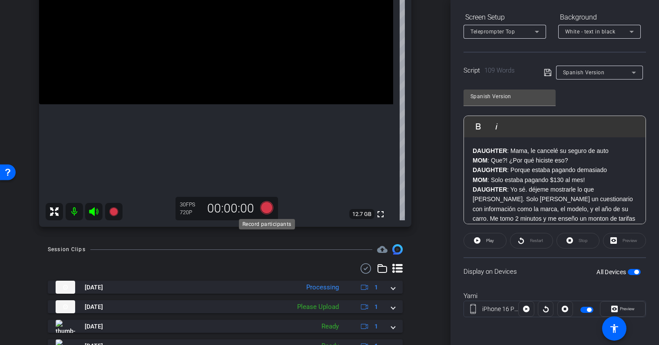
click at [269, 208] on icon at bounding box center [266, 207] width 13 height 13
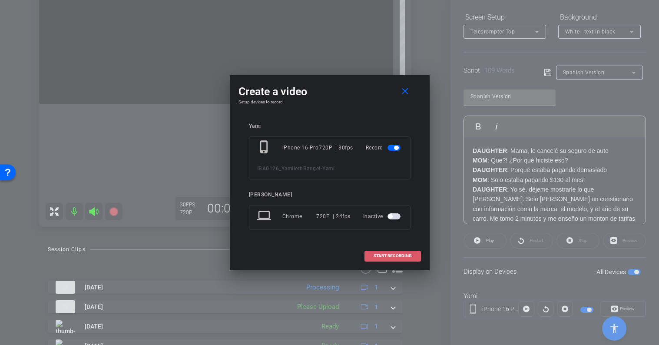
click at [398, 252] on span at bounding box center [393, 255] width 56 height 21
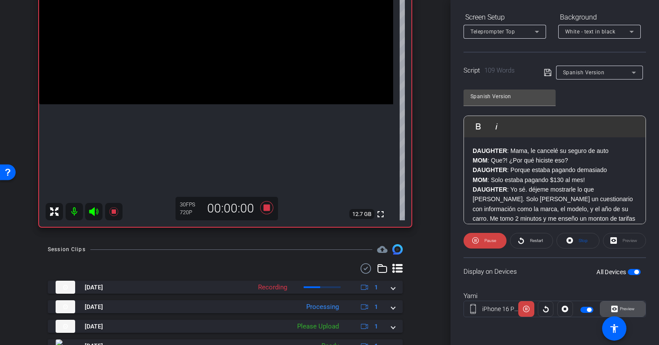
click at [631, 307] on span "Preview" at bounding box center [627, 308] width 15 height 5
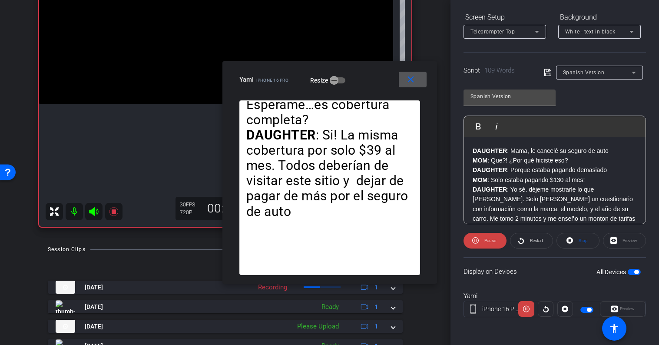
click at [408, 91] on div "close Yami iPhone 16 Pro Resize" at bounding box center [329, 80] width 215 height 39
click at [115, 212] on icon at bounding box center [113, 211] width 9 height 9
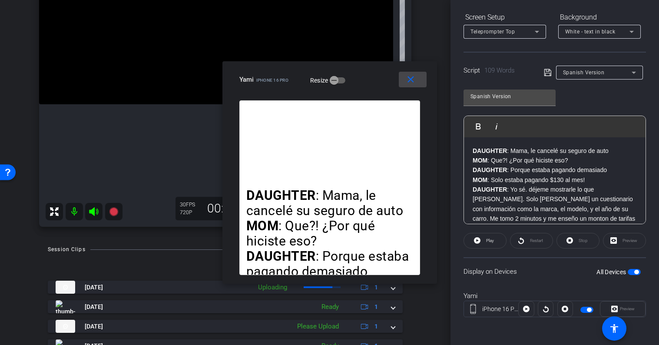
click at [410, 83] on mat-icon "close" at bounding box center [410, 79] width 11 height 11
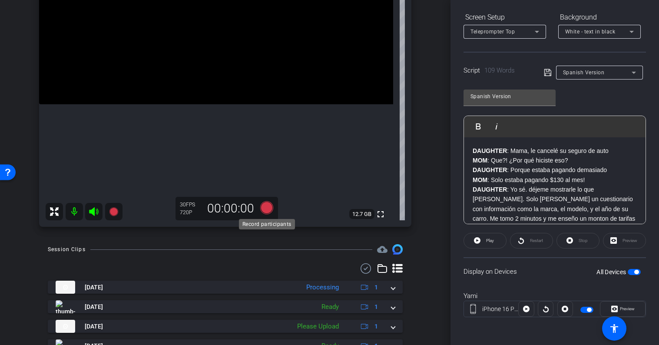
click at [265, 209] on icon at bounding box center [266, 207] width 13 height 13
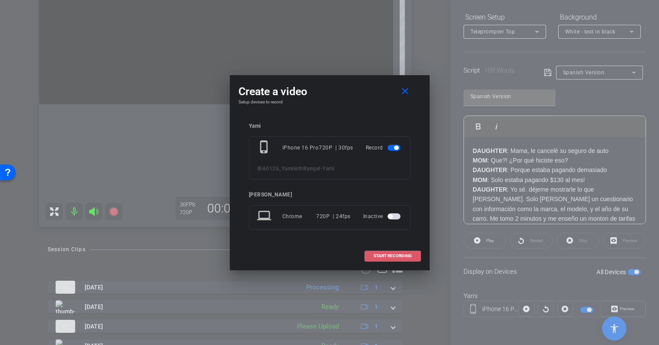
click at [389, 260] on span at bounding box center [393, 255] width 56 height 21
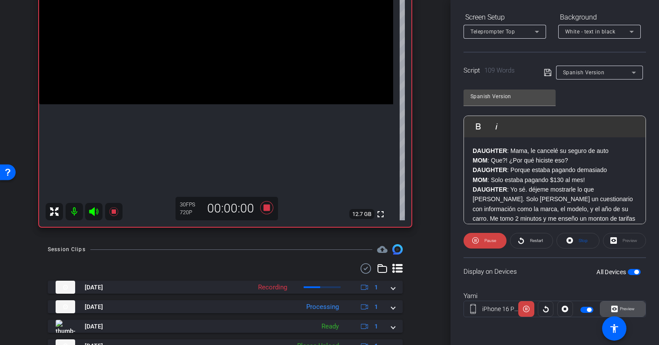
click at [627, 308] on span "Preview" at bounding box center [627, 308] width 15 height 5
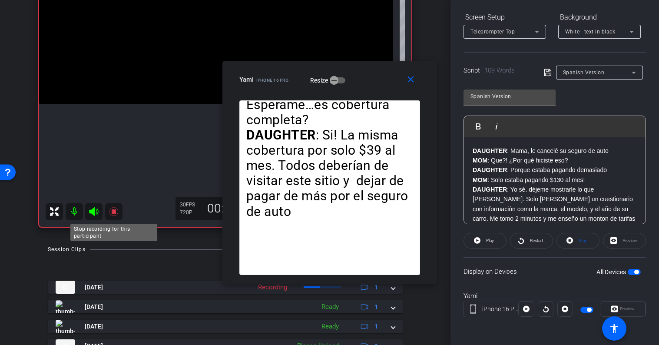
click at [114, 211] on icon at bounding box center [113, 211] width 9 height 9
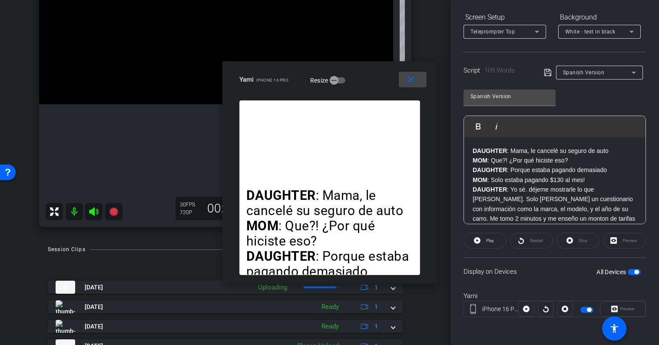
click at [411, 80] on mat-icon "close" at bounding box center [410, 79] width 11 height 11
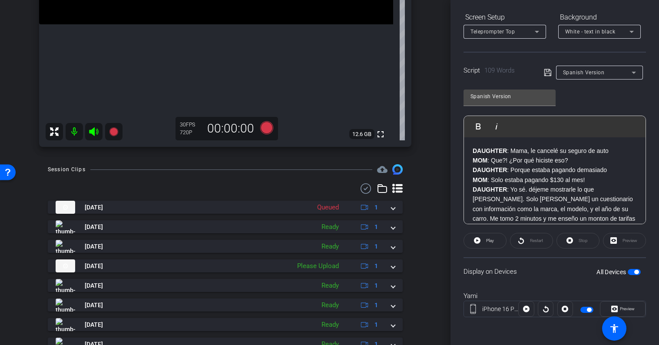
scroll to position [221, 0]
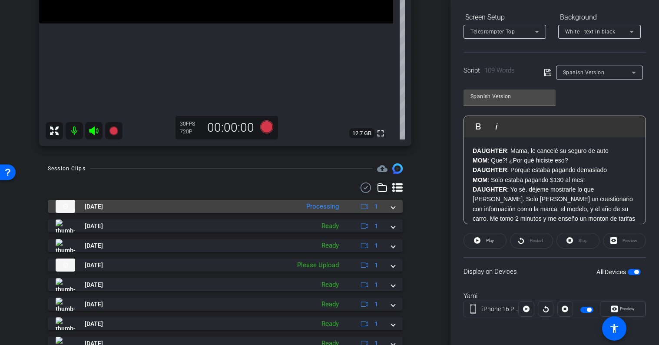
click at [392, 208] on span at bounding box center [392, 206] width 3 height 9
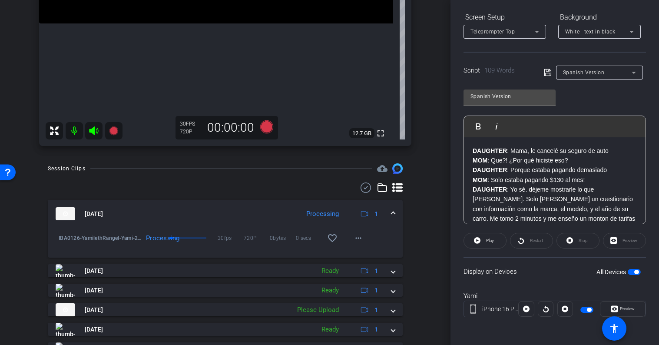
click at [392, 213] on span at bounding box center [392, 213] width 3 height 9
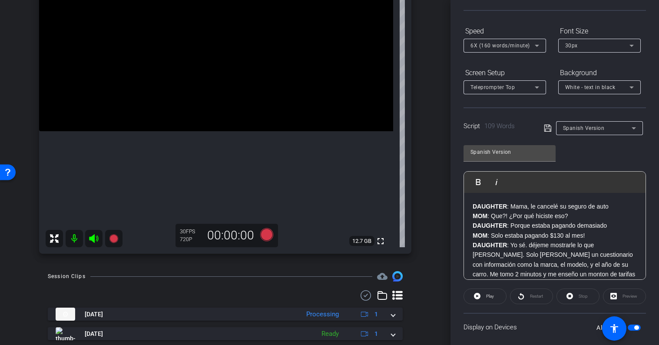
scroll to position [70, 0]
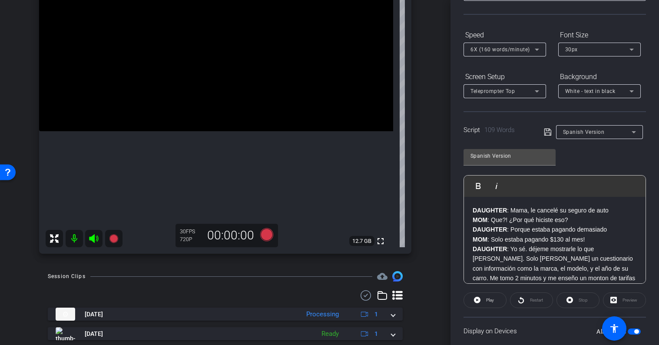
click at [502, 48] on span "6X (160 words/minute)" at bounding box center [501, 49] width 60 height 6
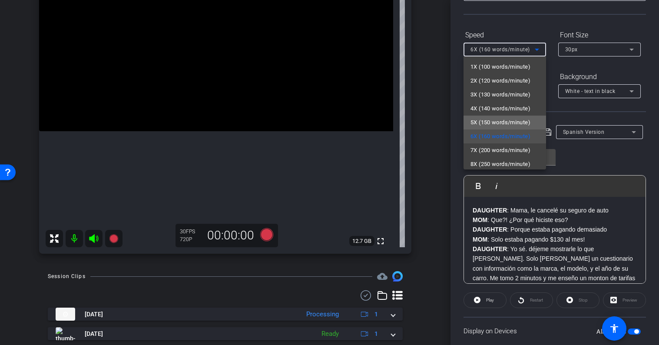
click at [506, 126] on span "5X (150 words/minute)" at bounding box center [501, 122] width 60 height 10
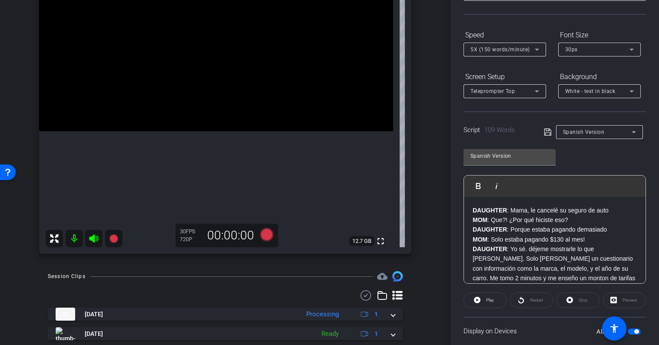
click at [520, 71] on div "Screen Setup" at bounding box center [505, 77] width 83 height 15
click at [269, 232] on icon at bounding box center [266, 234] width 13 height 13
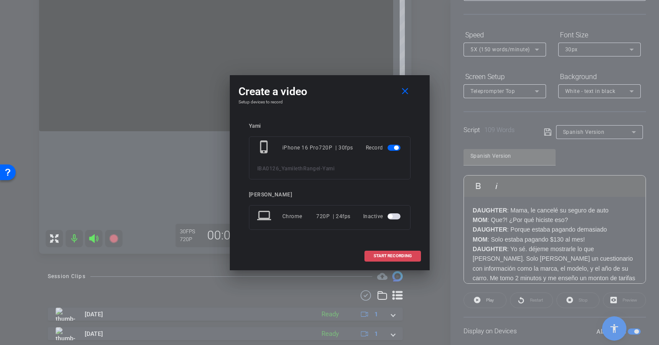
click at [411, 255] on button "START RECORDING" at bounding box center [393, 256] width 56 height 11
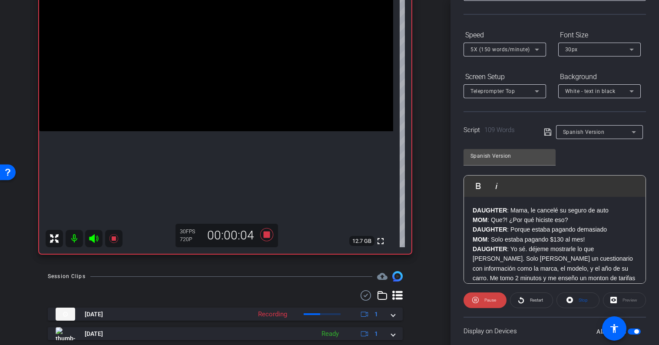
click at [627, 302] on div "Preview" at bounding box center [624, 300] width 43 height 16
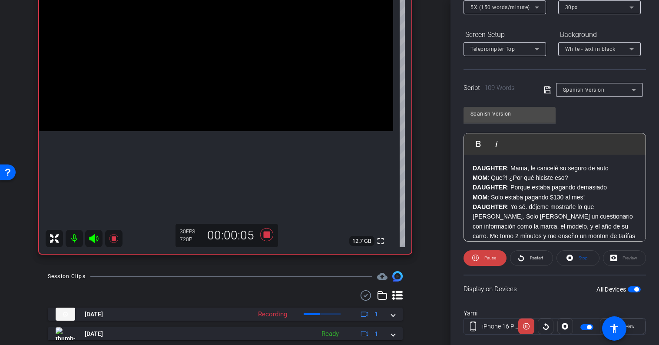
scroll to position [120, 0]
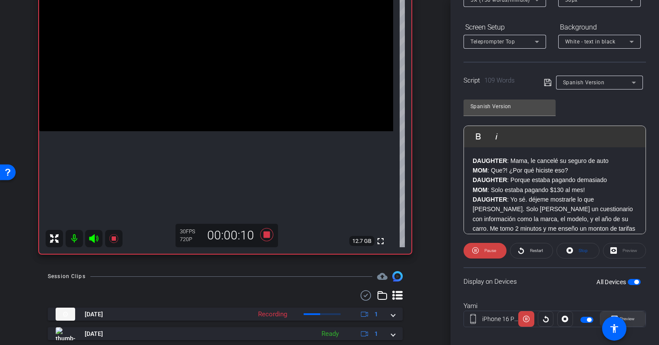
click at [630, 318] on span "Preview" at bounding box center [627, 318] width 15 height 5
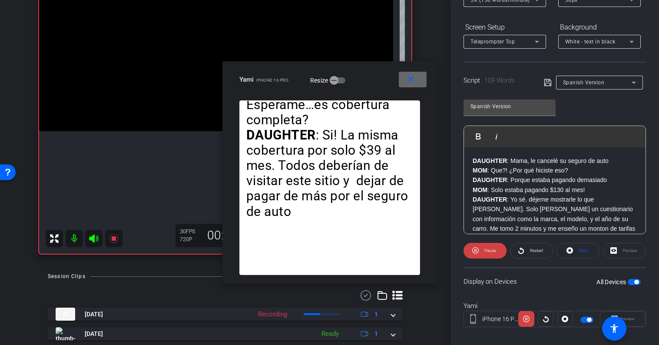
click at [415, 79] on mat-icon "close" at bounding box center [410, 79] width 11 height 11
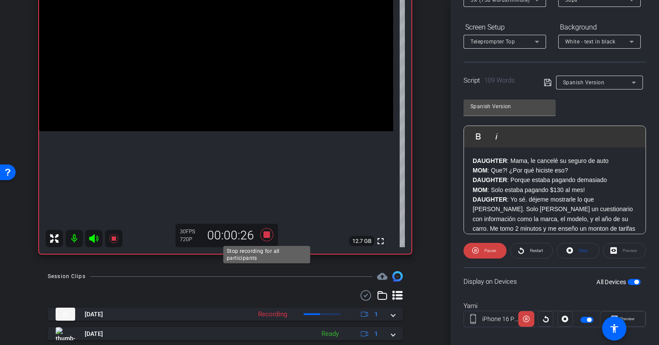
click at [267, 240] on icon at bounding box center [266, 235] width 21 height 16
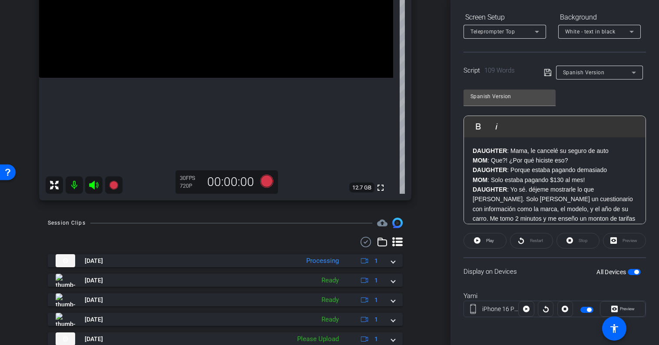
scroll to position [168, 0]
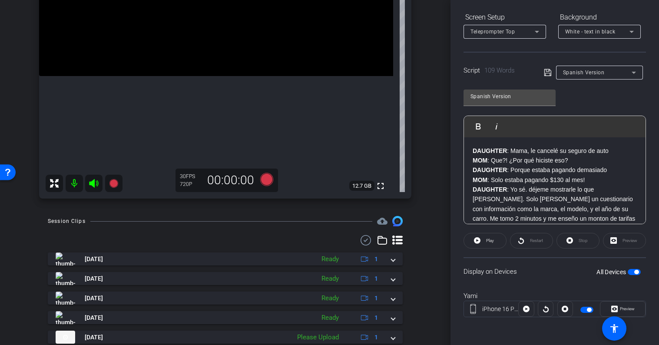
click at [554, 190] on p "DAUGHTER : Yo sé. déjeme mostrarle lo que hice. Solo llene un cuestionario con …" at bounding box center [555, 209] width 164 height 49
click at [265, 182] on icon at bounding box center [266, 179] width 13 height 13
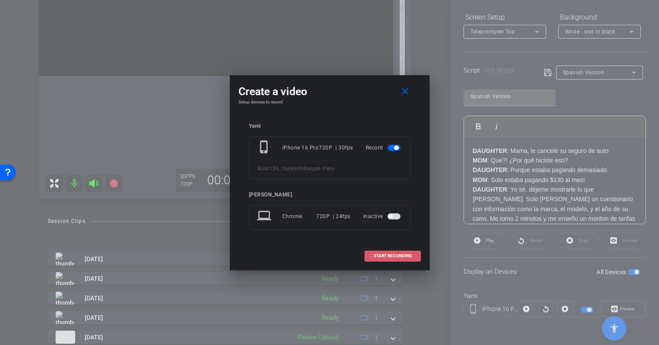
click at [407, 258] on span "START RECORDING" at bounding box center [393, 256] width 38 height 4
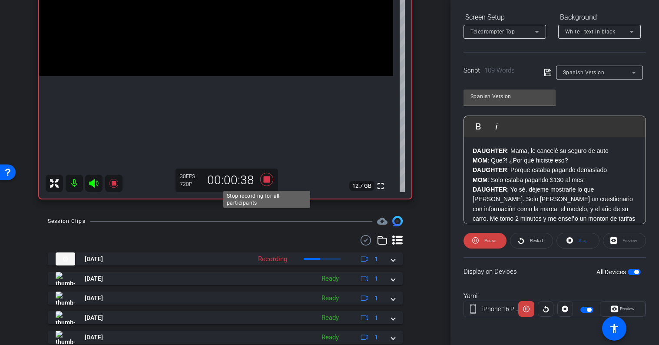
click at [264, 180] on icon at bounding box center [266, 179] width 13 height 13
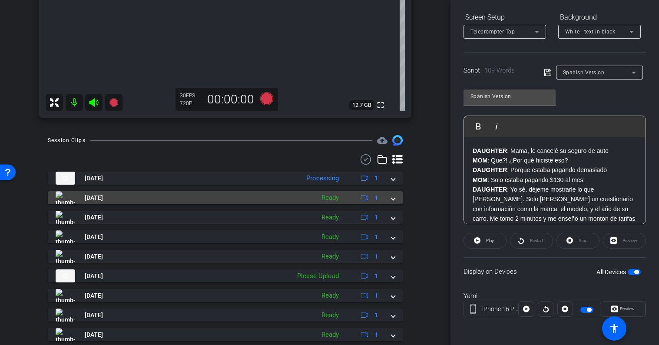
scroll to position [248, 0]
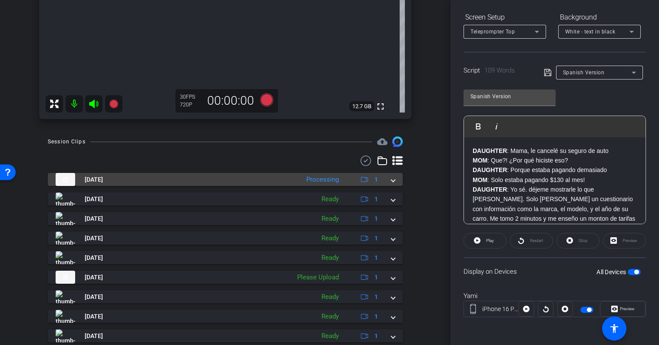
click at [392, 180] on span at bounding box center [392, 179] width 3 height 9
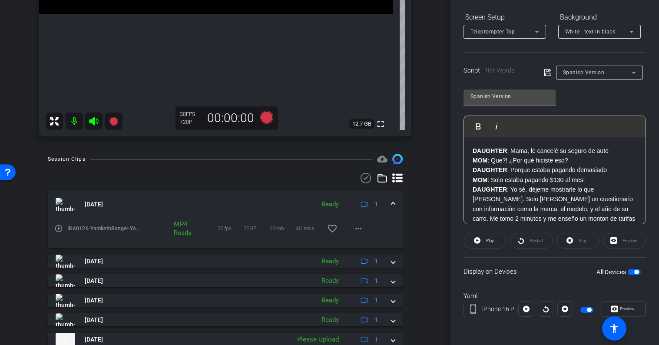
scroll to position [239, 0]
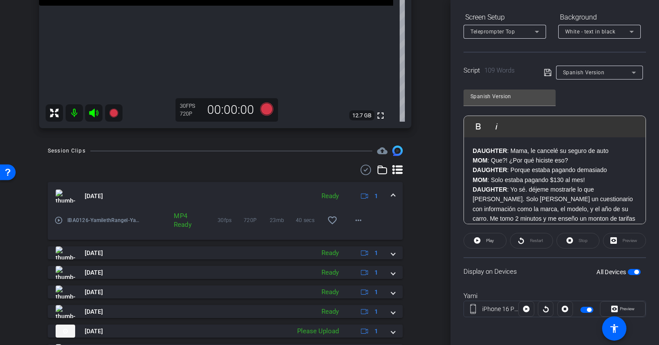
click at [392, 195] on span at bounding box center [392, 196] width 3 height 9
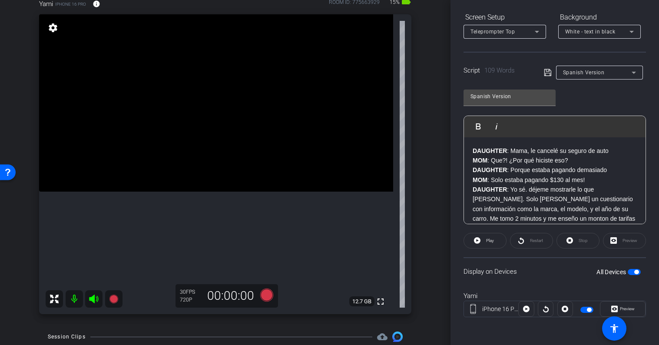
scroll to position [52, 0]
click at [143, 332] on div "Session Clips cloud_upload" at bounding box center [225, 337] width 355 height 10
